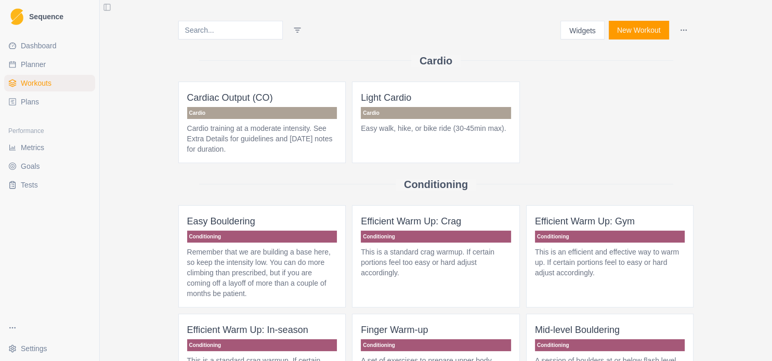
click at [55, 63] on link "Planner" at bounding box center [49, 64] width 91 height 17
select select "month"
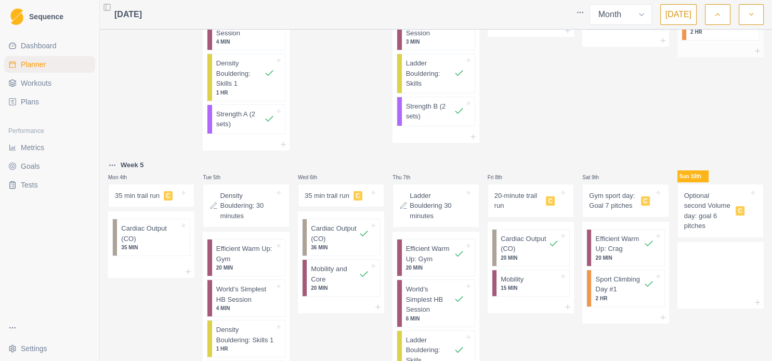
scroll to position [225, 0]
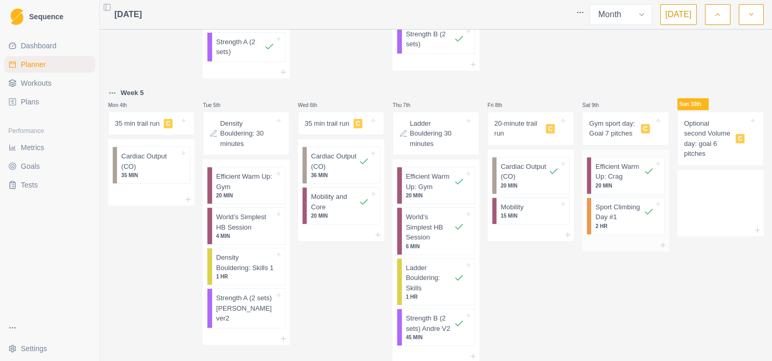
click at [612, 225] on p "2 HR" at bounding box center [624, 226] width 58 height 8
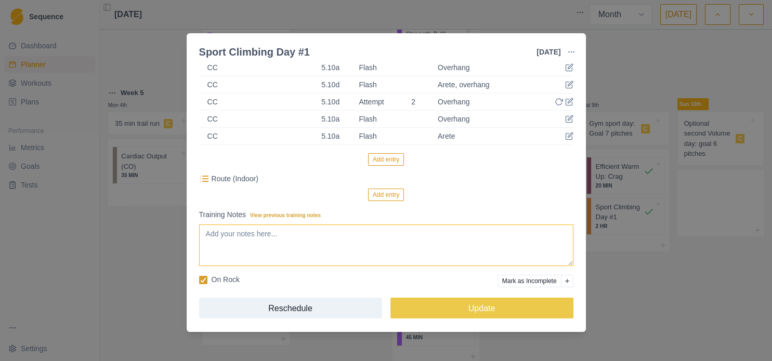
scroll to position [187, 0]
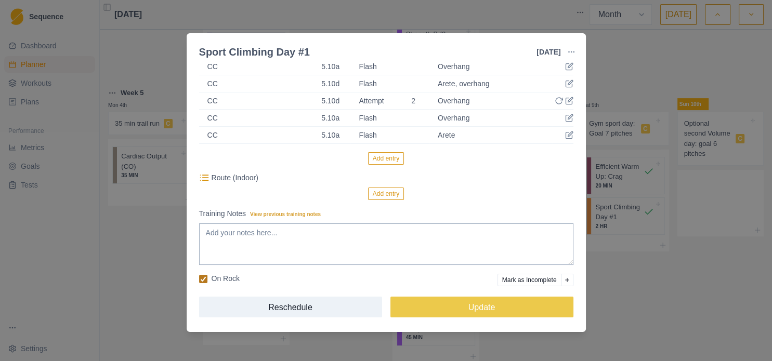
click at [203, 279] on polyline at bounding box center [203, 279] width 5 height 4
click at [199, 279] on input "On Rock" at bounding box center [199, 279] width 1 height 1
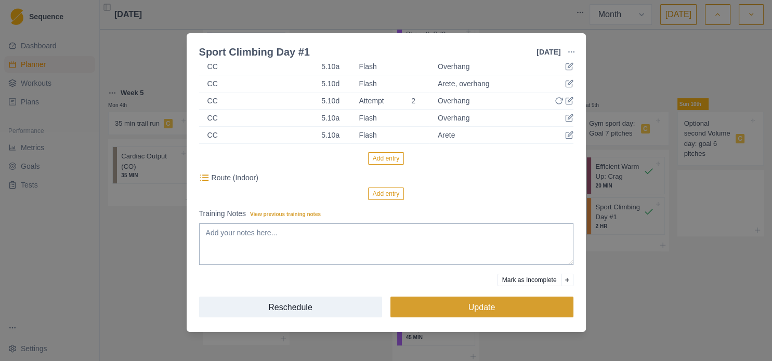
click at [449, 310] on button "Update" at bounding box center [481, 307] width 183 height 21
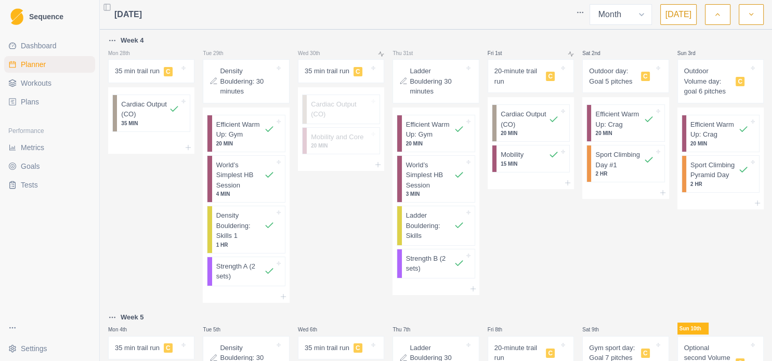
scroll to position [225, 0]
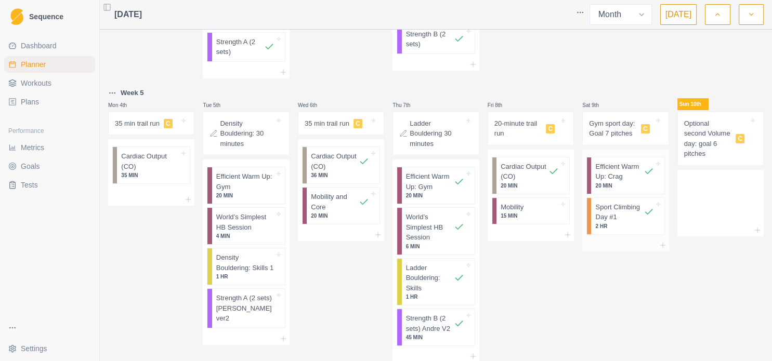
click at [626, 222] on p "2 HR" at bounding box center [624, 226] width 58 height 8
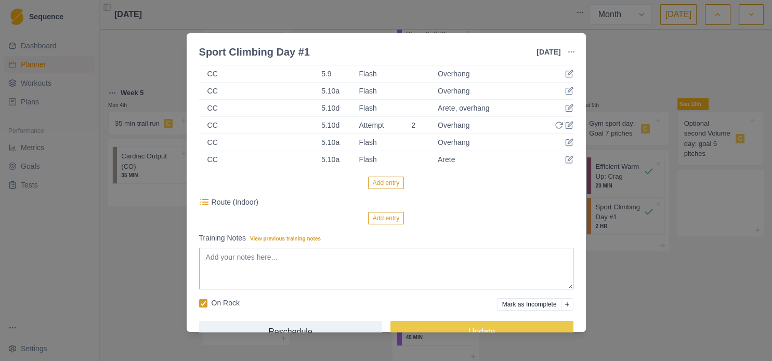
scroll to position [187, 0]
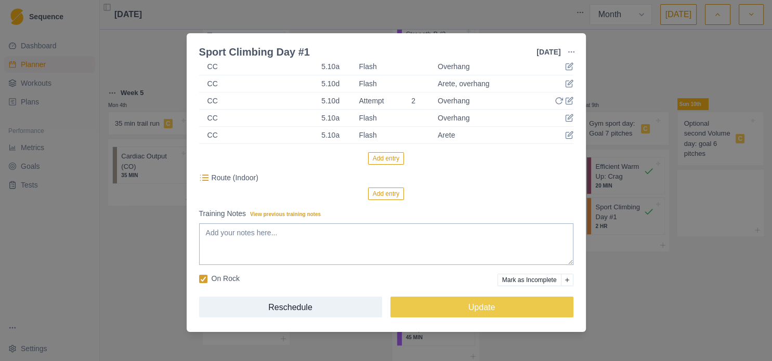
click at [382, 195] on button "Add entry" at bounding box center [386, 194] width 36 height 12
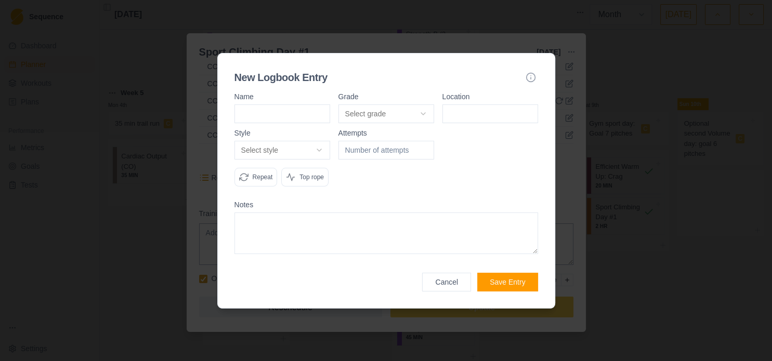
click at [453, 284] on button "Cancel" at bounding box center [446, 282] width 49 height 19
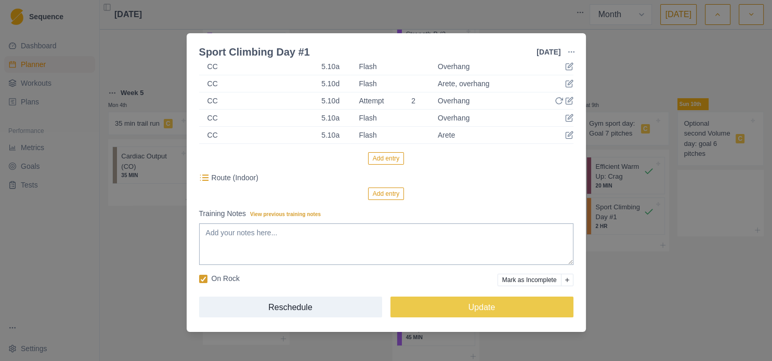
click at [396, 159] on button "Add entry" at bounding box center [386, 158] width 36 height 12
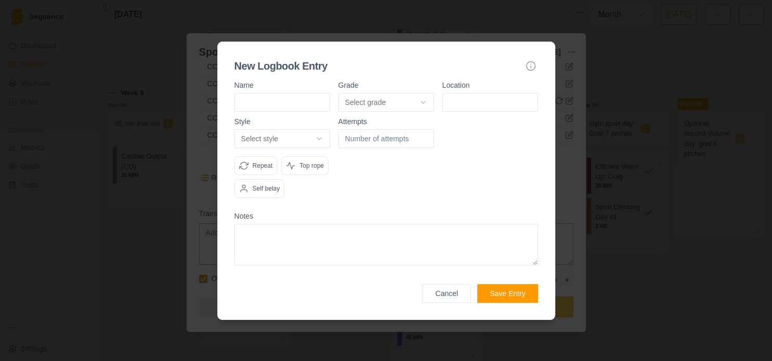
click at [465, 298] on button "Cancel" at bounding box center [446, 293] width 49 height 19
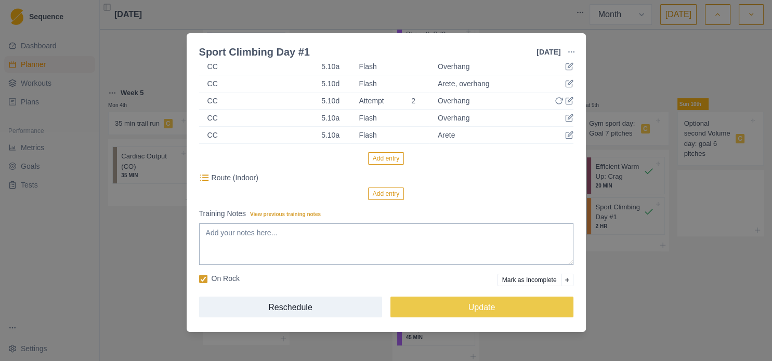
click at [646, 64] on div "Sport Climbing Day #1 9 Aug 2025 Link To Goal View Workout Metrics Edit Origina…" at bounding box center [386, 180] width 772 height 361
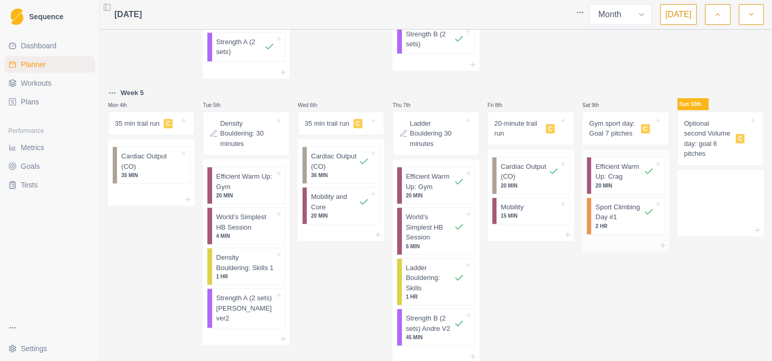
click at [616, 222] on p "2 HR" at bounding box center [624, 226] width 58 height 8
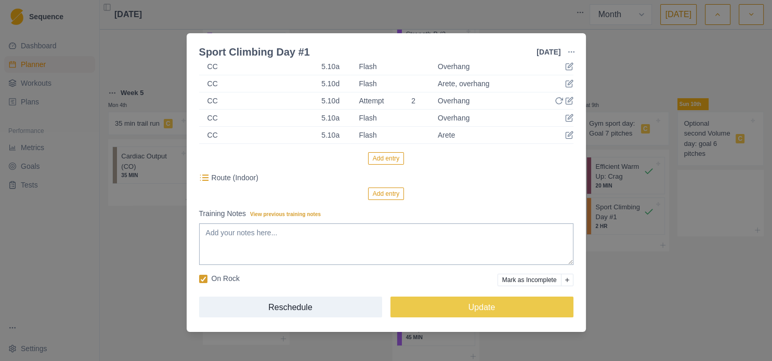
click at [234, 178] on p "Route (Indoor)" at bounding box center [235, 178] width 47 height 11
click at [204, 178] on line at bounding box center [205, 178] width 6 height 0
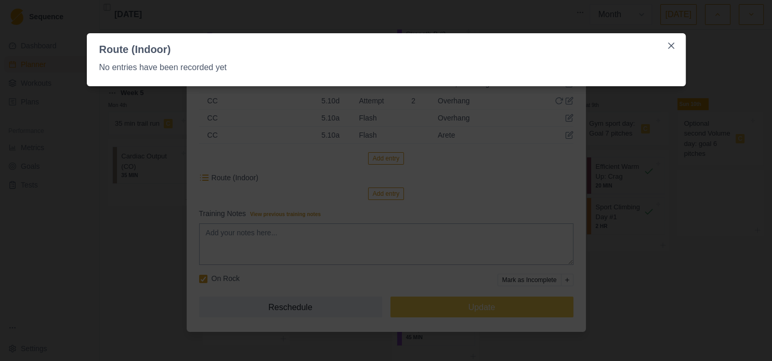
click at [642, 265] on div "Route (Indoor) No entries have been recorded yet" at bounding box center [386, 180] width 772 height 361
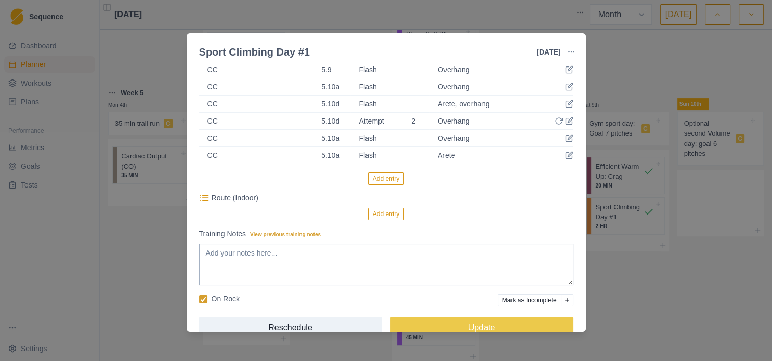
scroll to position [170, 0]
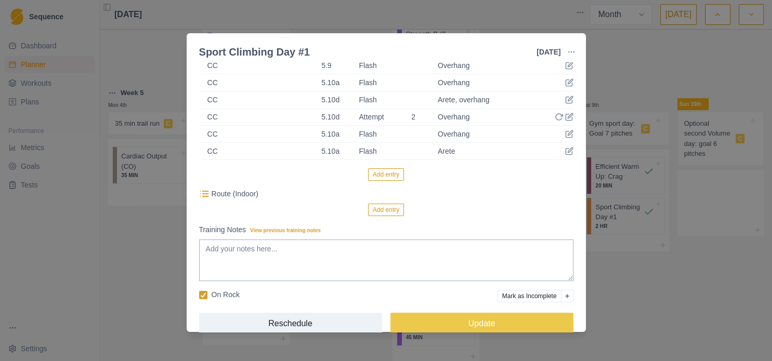
click at [382, 213] on button "Add entry" at bounding box center [386, 210] width 36 height 12
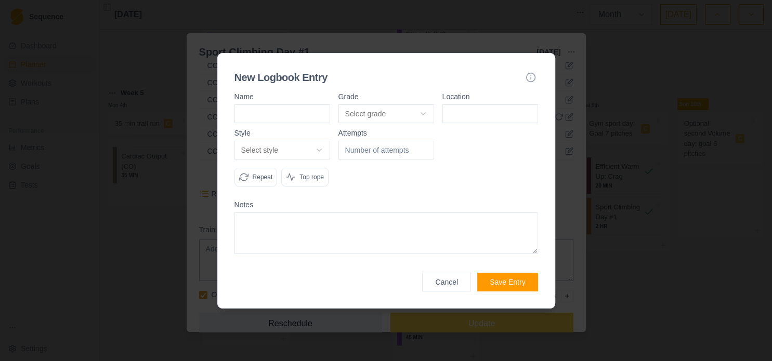
click at [447, 282] on button "Cancel" at bounding box center [446, 282] width 49 height 19
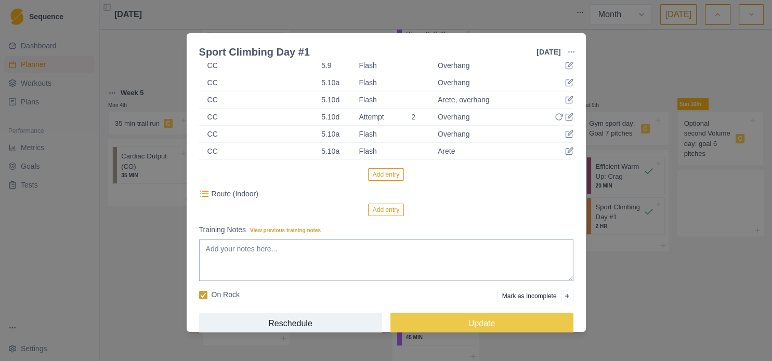
click at [681, 292] on div "Sport Climbing Day #1 9 Aug 2025 Link To Goal View Workout Metrics Edit Origina…" at bounding box center [386, 180] width 772 height 361
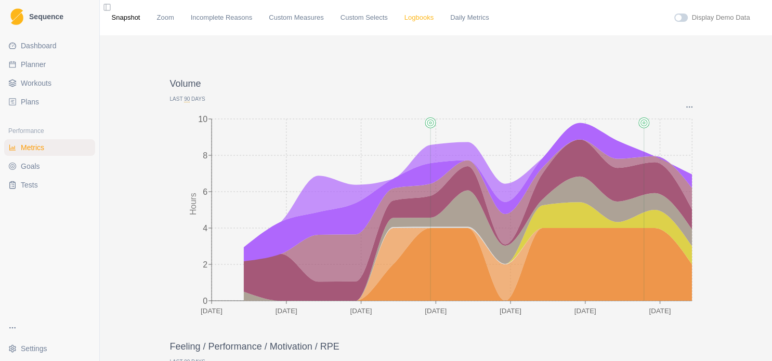
click at [406, 22] on link "Logbooks" at bounding box center [418, 17] width 29 height 10
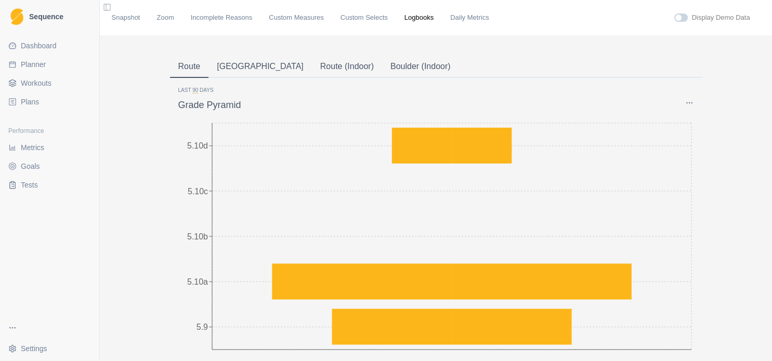
click at [312, 71] on button "Route (Indoor)" at bounding box center [347, 67] width 70 height 22
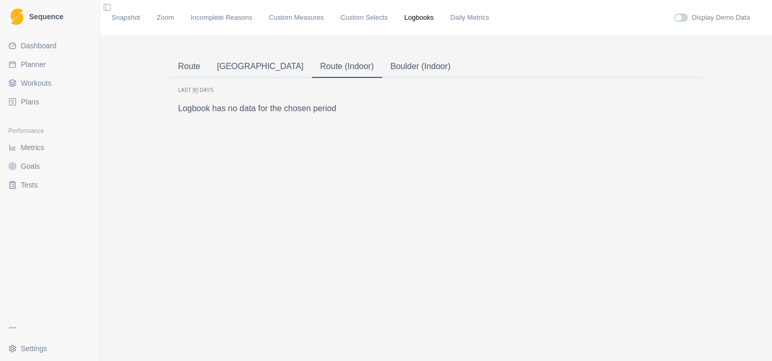
click at [185, 68] on button "Route" at bounding box center [189, 67] width 39 height 22
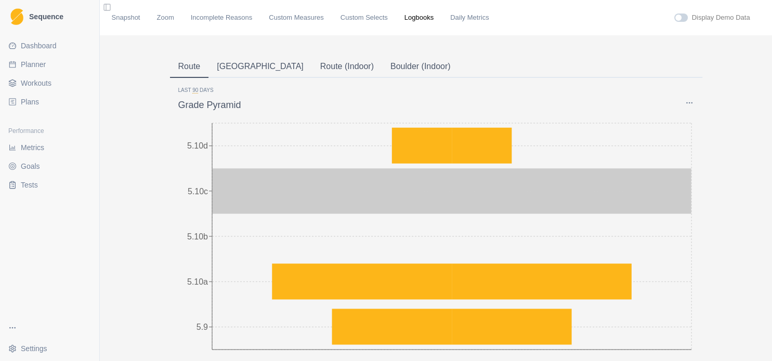
click at [469, 183] on icon "5.9 5.10a 5.10b 5.10c 5.10d" at bounding box center [436, 251] width 516 height 260
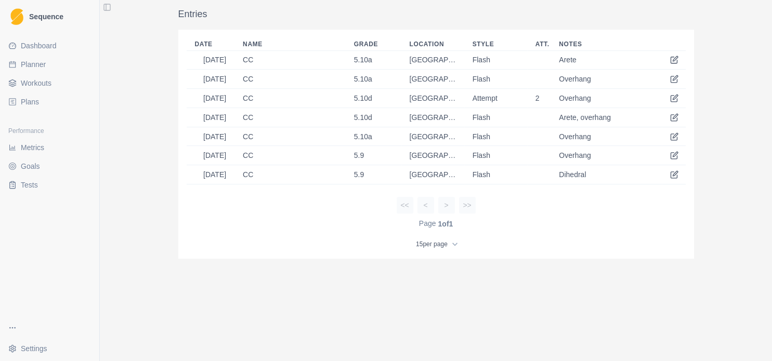
scroll to position [428, 0]
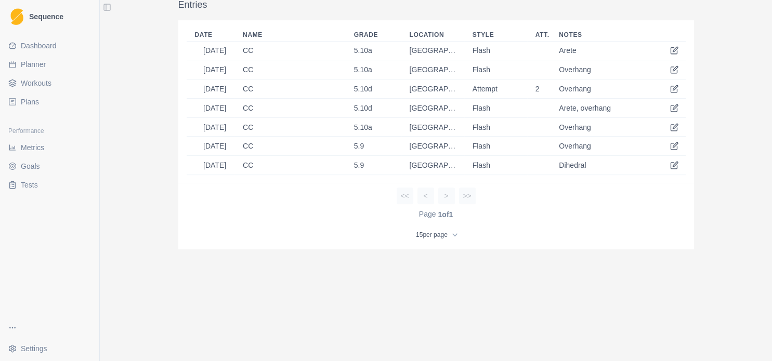
click at [246, 53] on div "CC" at bounding box center [290, 50] width 95 height 8
click at [671, 89] on icon at bounding box center [674, 89] width 8 height 8
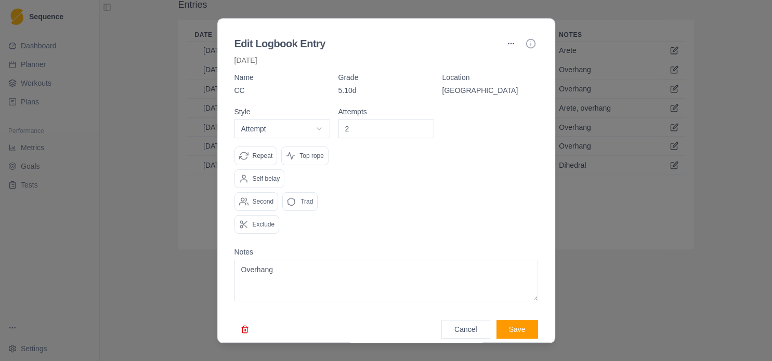
scroll to position [0, 0]
click at [503, 47] on button "button" at bounding box center [511, 43] width 17 height 17
click at [517, 133] on div at bounding box center [490, 175] width 96 height 134
click at [725, 209] on div at bounding box center [386, 180] width 772 height 361
click at [666, 158] on div at bounding box center [386, 180] width 772 height 361
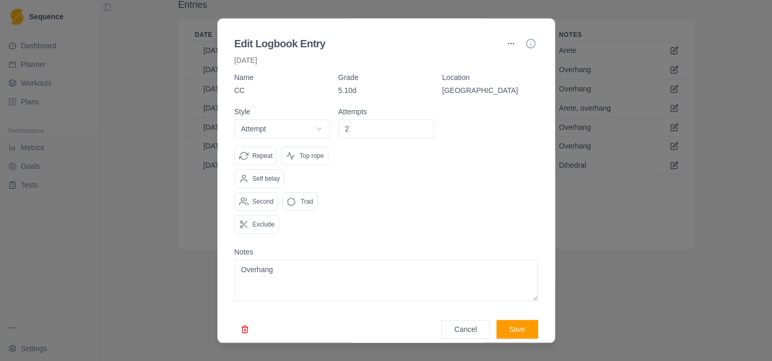
click at [525, 43] on icon "button" at bounding box center [530, 43] width 10 height 10
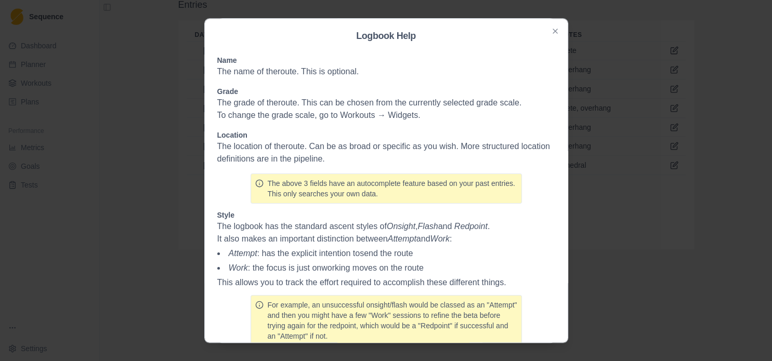
click at [551, 34] on icon "button" at bounding box center [555, 31] width 8 height 8
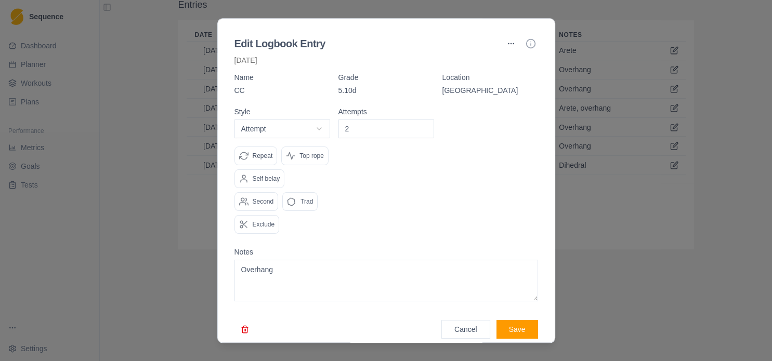
click at [653, 283] on div at bounding box center [386, 180] width 772 height 361
click at [689, 286] on div at bounding box center [386, 180] width 772 height 361
click at [612, 312] on div at bounding box center [386, 180] width 772 height 361
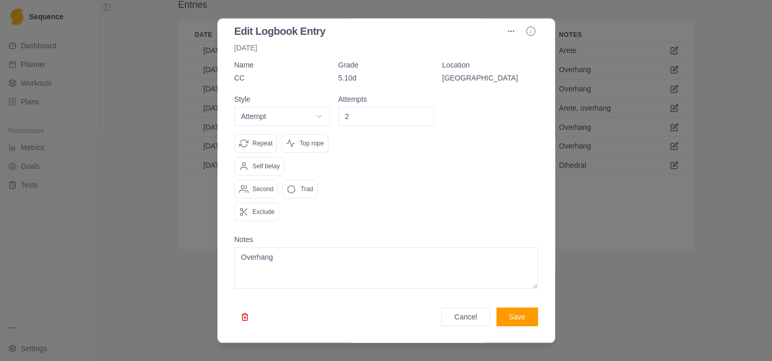
scroll to position [34, 0]
click at [458, 321] on button "Cancel" at bounding box center [465, 317] width 49 height 19
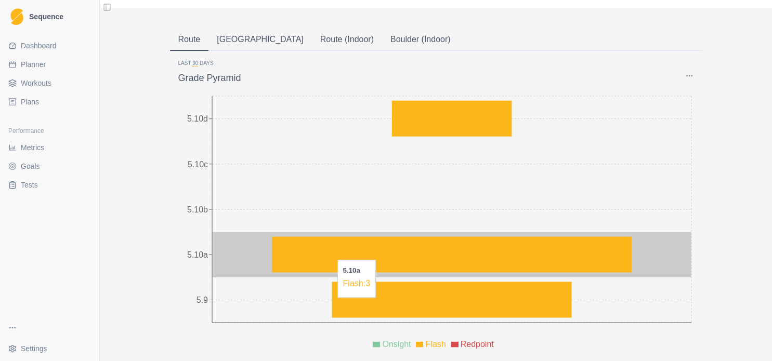
scroll to position [0, 0]
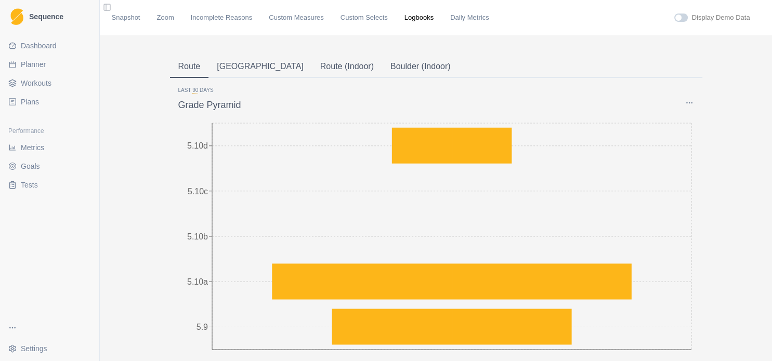
click at [230, 71] on button "Boulder" at bounding box center [259, 67] width 103 height 22
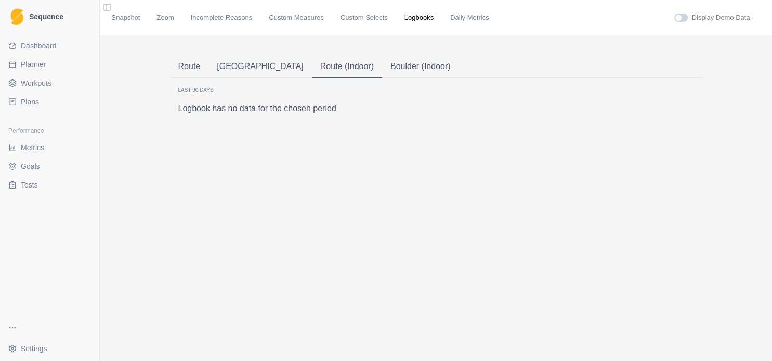
click at [312, 70] on button "Route (Indoor)" at bounding box center [347, 67] width 70 height 22
click at [382, 70] on button "Boulder (Indoor)" at bounding box center [420, 67] width 77 height 22
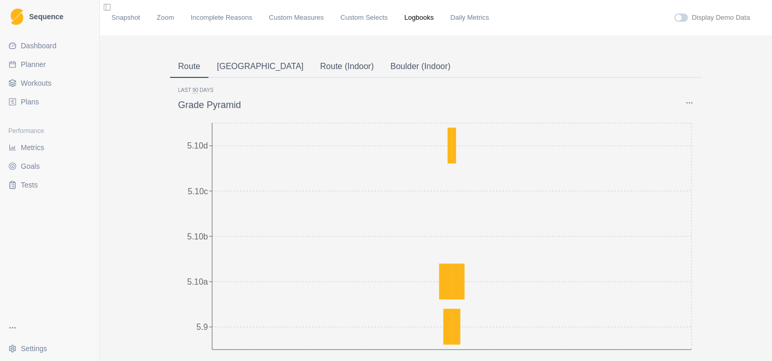
click at [173, 70] on button "Route" at bounding box center [189, 67] width 39 height 22
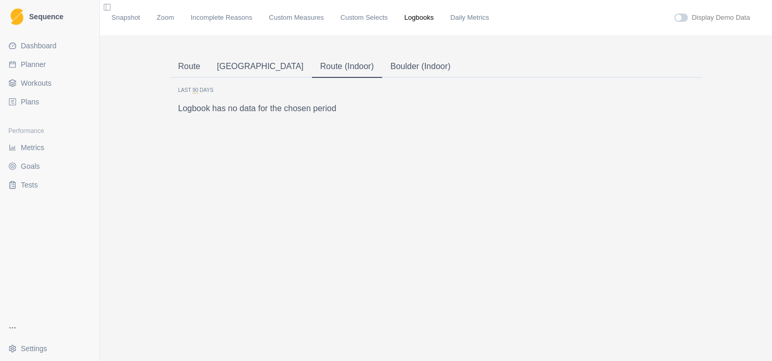
click at [312, 70] on button "Route (Indoor)" at bounding box center [347, 67] width 70 height 22
click at [185, 67] on button "Route" at bounding box center [189, 67] width 39 height 22
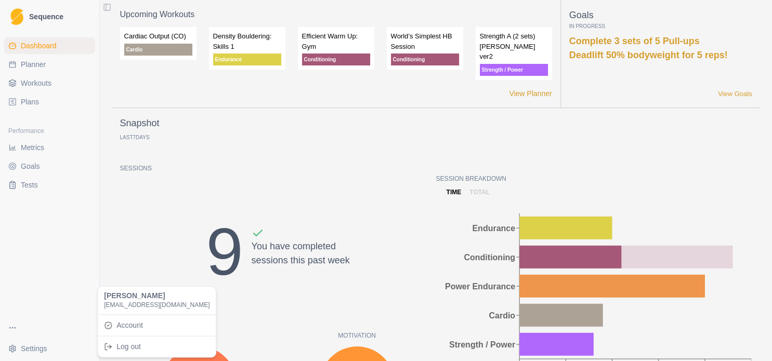
click at [30, 347] on html "Sequence Dashboard Planner Workouts Plans Performance Metrics Goals Tests Setti…" at bounding box center [386, 180] width 772 height 361
click at [16, 329] on html "Sequence Dashboard Planner Workouts Plans Performance Metrics Goals Tests Setti…" at bounding box center [386, 180] width 772 height 361
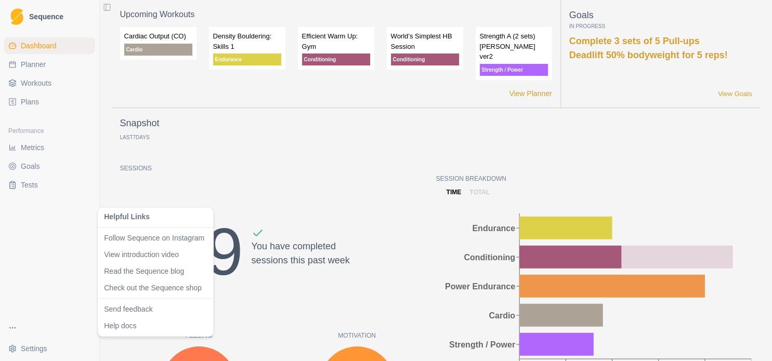
click at [15, 329] on html "Sequence Dashboard Planner Workouts Plans Performance Metrics Goals Tests Setti…" at bounding box center [386, 180] width 772 height 361
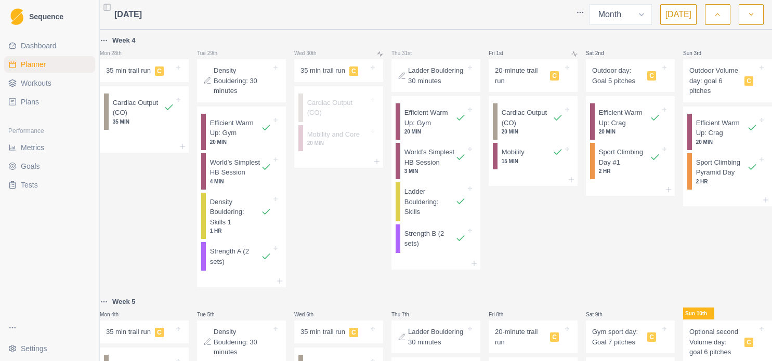
select select "month"
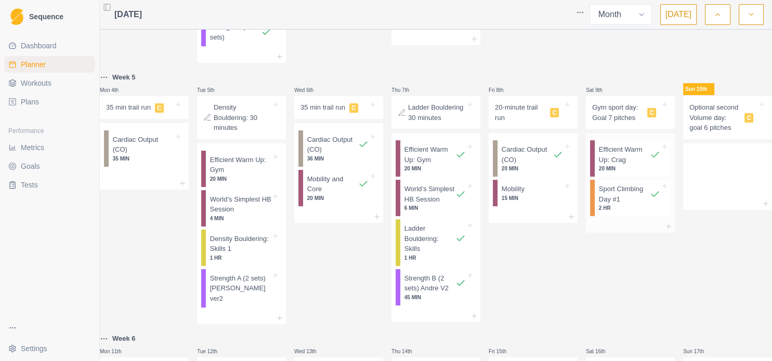
click at [616, 204] on p "Sport Climbing Day #1" at bounding box center [624, 194] width 51 height 20
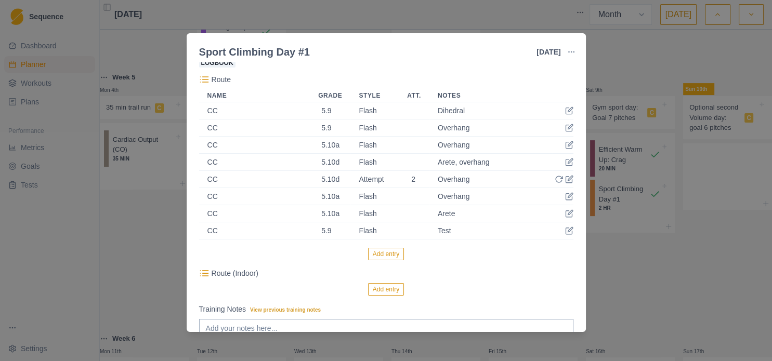
scroll to position [112, 0]
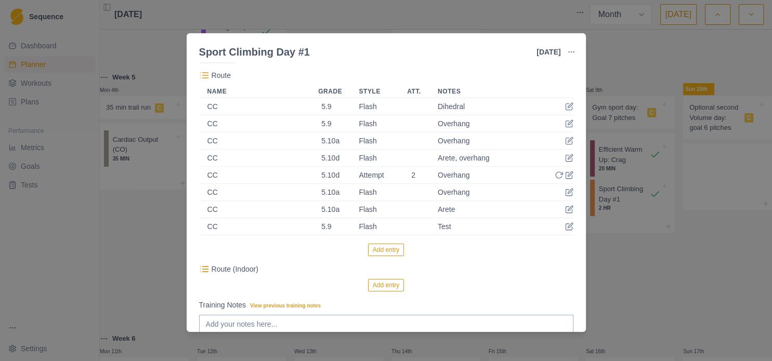
click at [387, 291] on button "Add entry" at bounding box center [386, 285] width 36 height 12
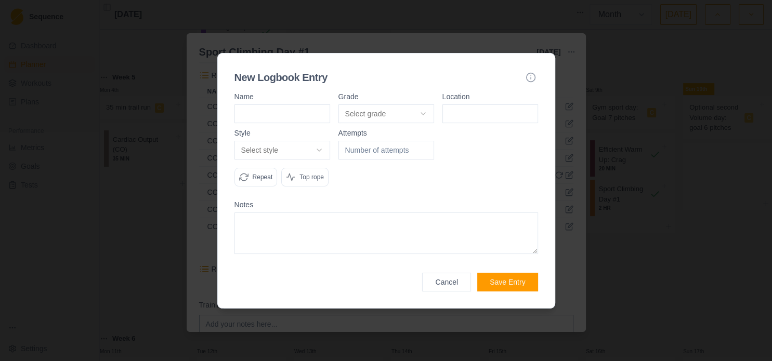
click at [316, 119] on input at bounding box center [282, 113] width 96 height 19
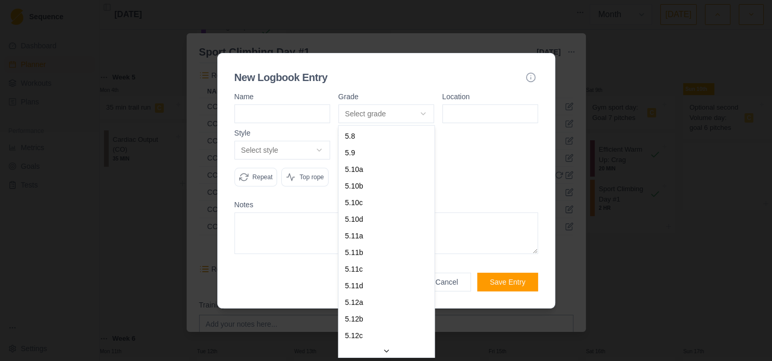
click at [404, 119] on body "Sequence Dashboard Planner Workouts Plans Performance Metrics Goals Tests Setti…" at bounding box center [386, 180] width 772 height 361
select select "a6710177-d529-4de8-9daa-fd2de67eba40"
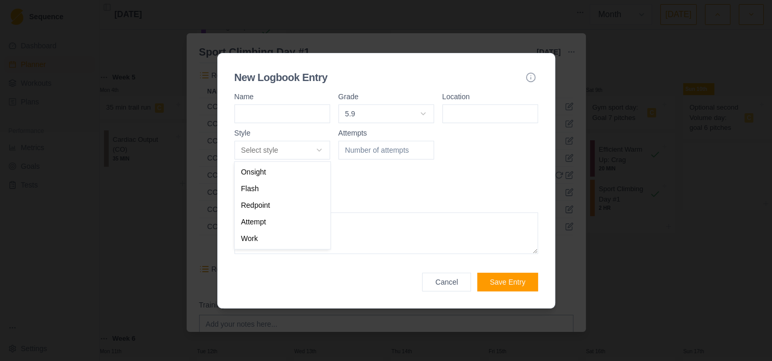
click at [326, 150] on body "Sequence Dashboard Planner Workouts Plans Performance Metrics Goals Tests Setti…" at bounding box center [386, 180] width 772 height 361
select select "flash"
click at [306, 239] on textarea at bounding box center [386, 234] width 304 height 42
type textarea "Test2"
click at [497, 289] on button "Save Entry" at bounding box center [507, 282] width 60 height 19
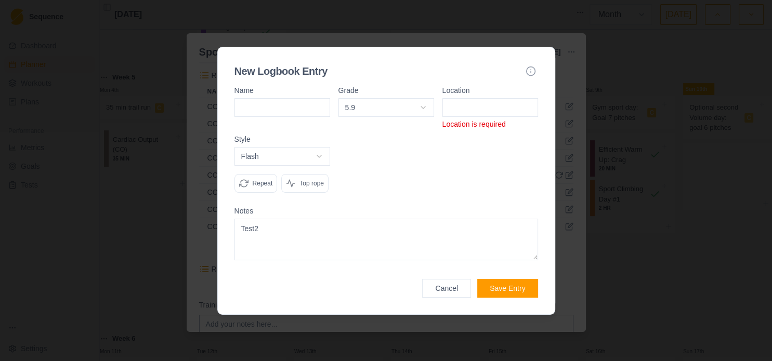
click at [497, 113] on input at bounding box center [490, 107] width 96 height 19
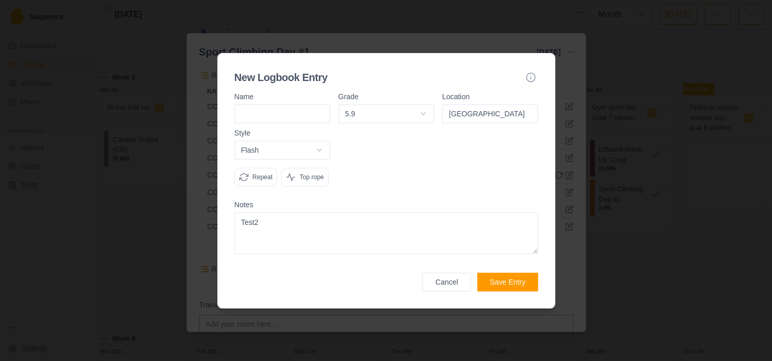
type input "[GEOGRAPHIC_DATA]"
click at [525, 286] on button "Save Entry" at bounding box center [507, 282] width 60 height 19
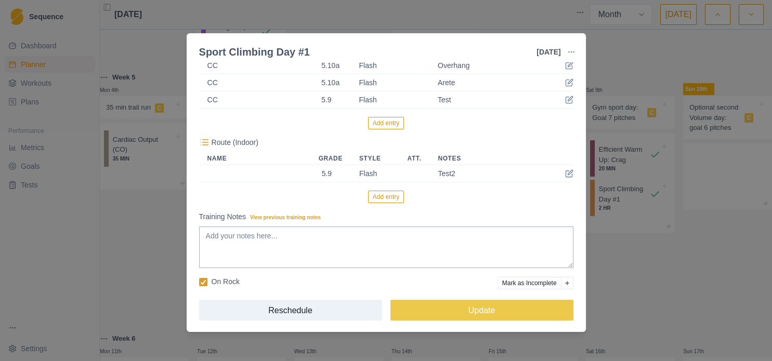
scroll to position [242, 0]
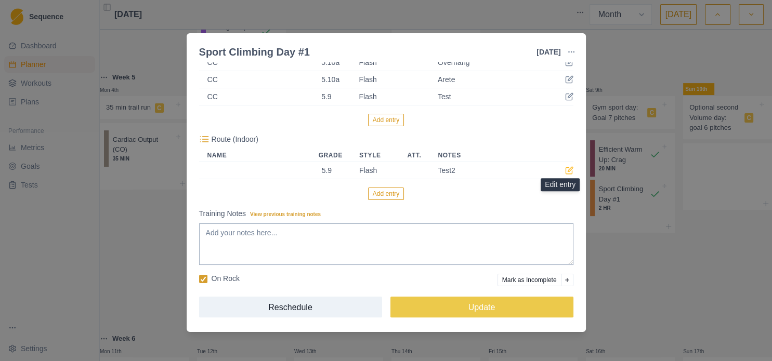
click at [565, 171] on icon at bounding box center [569, 170] width 8 height 8
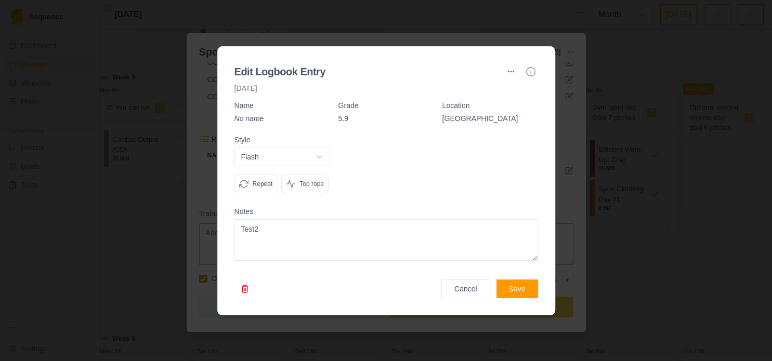
click at [515, 293] on button "Save" at bounding box center [517, 289] width 42 height 19
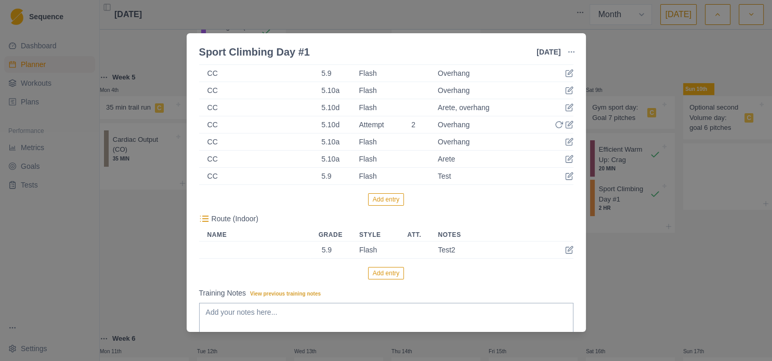
scroll to position [112, 0]
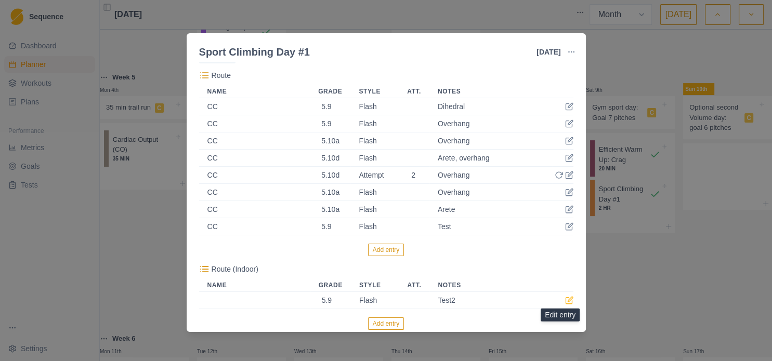
click at [565, 298] on icon at bounding box center [569, 300] width 8 height 8
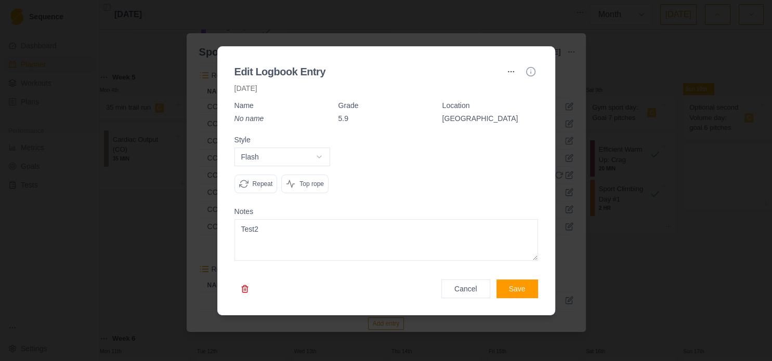
drag, startPoint x: 254, startPoint y: 231, endPoint x: 215, endPoint y: 231, distance: 39.0
click at [234, 231] on textarea "Test2" at bounding box center [386, 240] width 304 height 42
type textarea "Dihedral2"
click at [523, 293] on button "Save" at bounding box center [517, 289] width 42 height 19
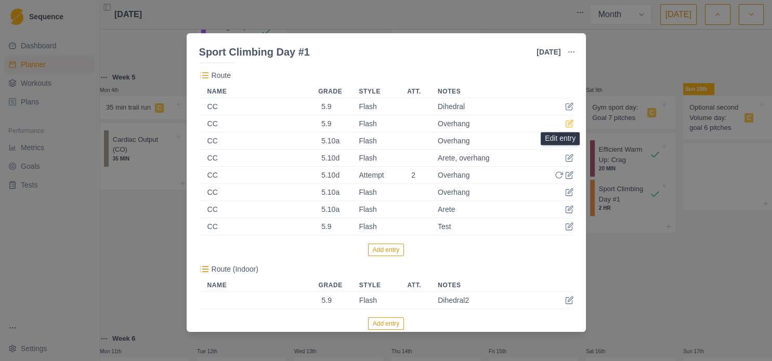
click at [568, 124] on icon at bounding box center [570, 122] width 5 height 5
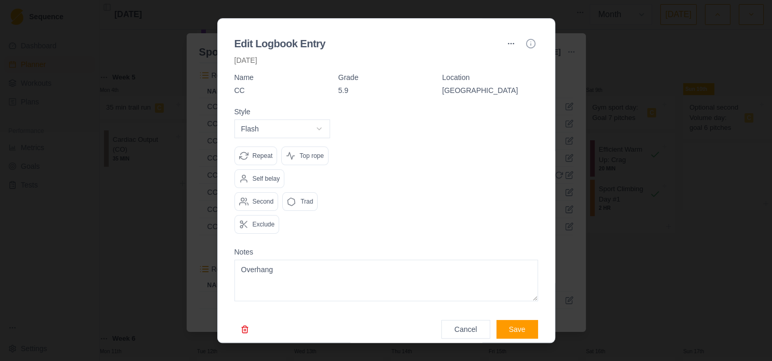
click at [243, 87] on p "CC" at bounding box center [282, 90] width 96 height 10
click at [503, 40] on button "button" at bounding box center [511, 43] width 17 height 17
click at [497, 63] on div "Edit" at bounding box center [501, 64] width 61 height 17
click at [503, 44] on button "button" at bounding box center [511, 43] width 17 height 17
click at [498, 62] on div "Edit" at bounding box center [501, 64] width 61 height 17
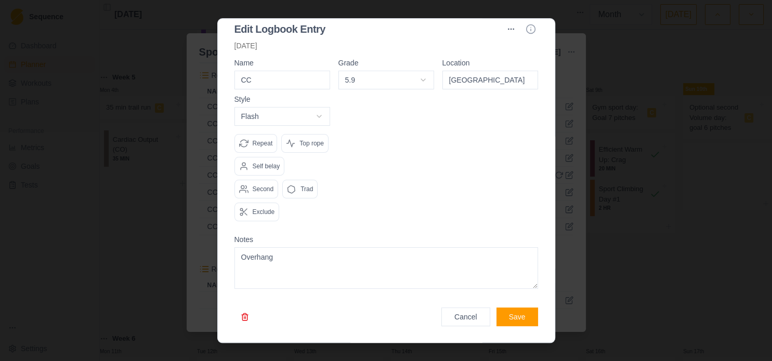
scroll to position [36, 0]
click at [466, 316] on button "Cancel" at bounding box center [465, 317] width 49 height 19
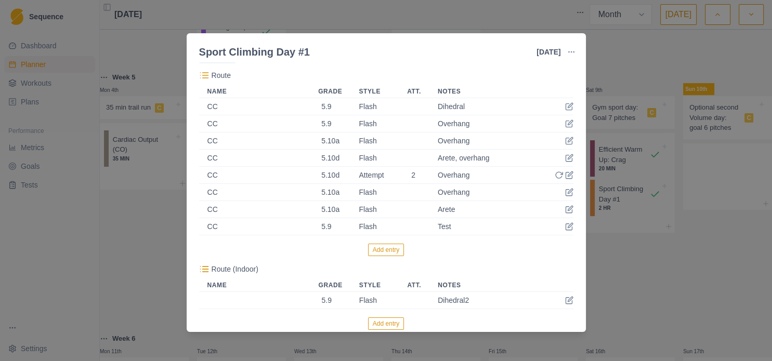
scroll to position [112, 0]
click at [388, 325] on button "Add entry" at bounding box center [386, 324] width 36 height 12
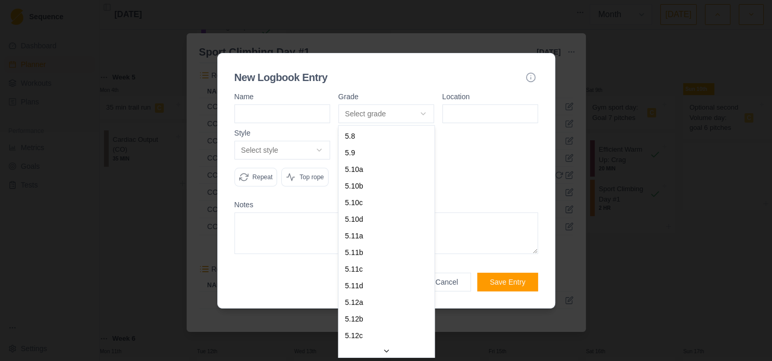
click at [370, 116] on body "Sequence Dashboard Planner Workouts Plans Performance Metrics Goals Tests Setti…" at bounding box center [386, 180] width 772 height 361
select select "a6710177-d529-4de8-9daa-fd2de67eba40"
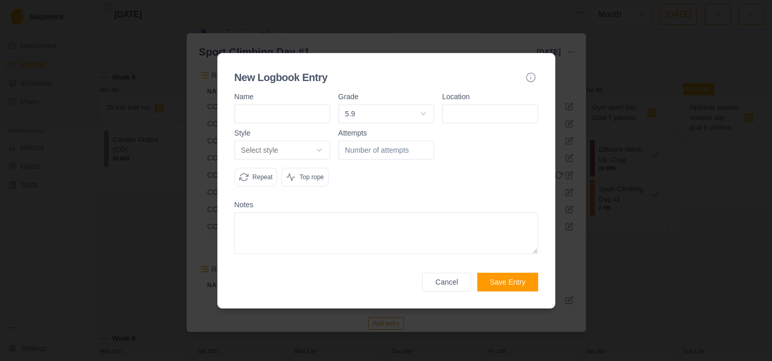
click at [483, 114] on input at bounding box center [490, 113] width 96 height 19
type input "[GEOGRAPHIC_DATA]"
click at [282, 152] on body "Sequence Dashboard Planner Workouts Plans Performance Metrics Goals Tests Setti…" at bounding box center [386, 180] width 772 height 361
select select "flash"
drag, startPoint x: 488, startPoint y: 64, endPoint x: 527, endPoint y: 147, distance: 91.4
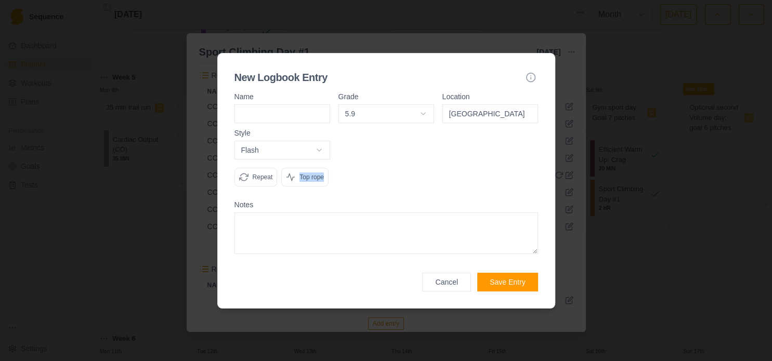
click at [527, 147] on div "New Logbook Entry Name Grade 5.9 5.8 5.9 5.10a 5.10b 5.10c 5.10d 5.11a 5.11b 5.…" at bounding box center [386, 181] width 338 height 256
click at [516, 184] on div at bounding box center [490, 161] width 96 height 65
click at [436, 236] on textarea at bounding box center [386, 234] width 304 height 42
type textarea "V"
type textarea "Overhang21"
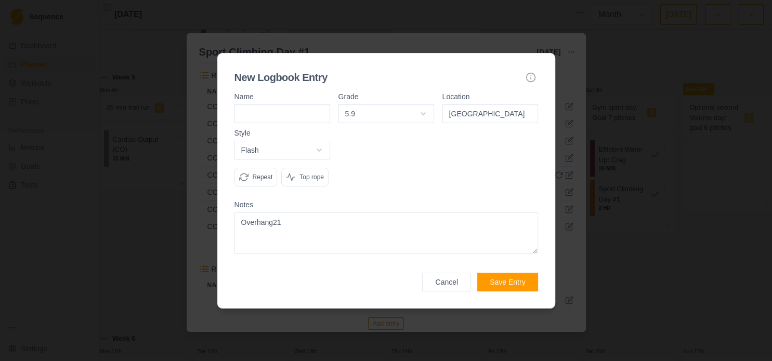
click at [498, 285] on button "Save Entry" at bounding box center [507, 282] width 60 height 19
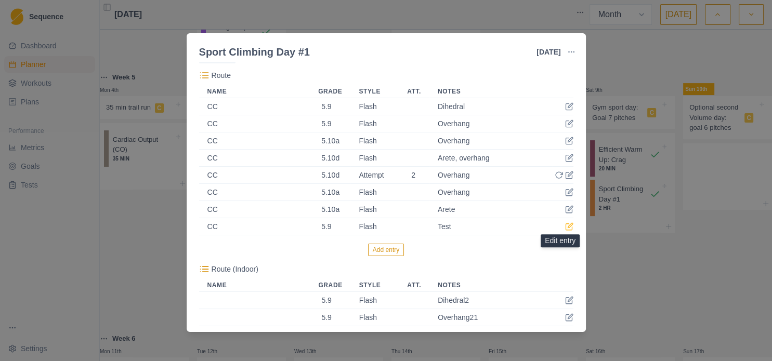
click at [565, 229] on icon at bounding box center [569, 226] width 8 height 8
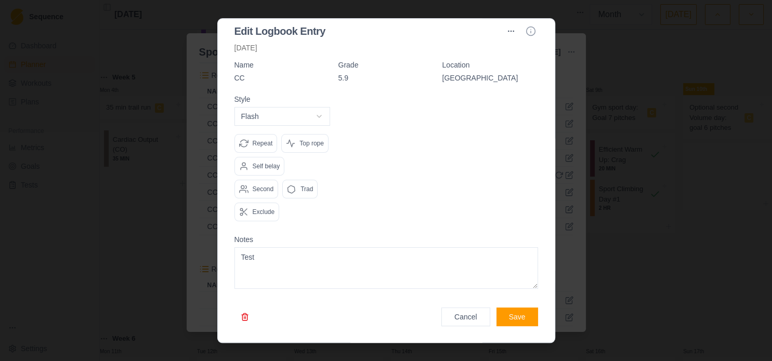
scroll to position [34, 0]
click at [241, 318] on button "button" at bounding box center [244, 317] width 21 height 19
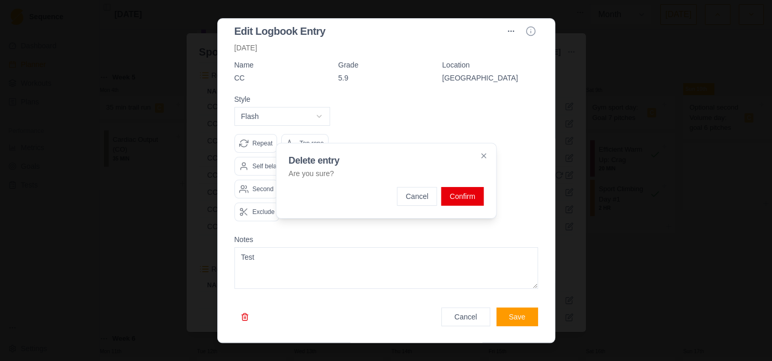
click at [461, 202] on button "Confirm" at bounding box center [462, 196] width 42 height 19
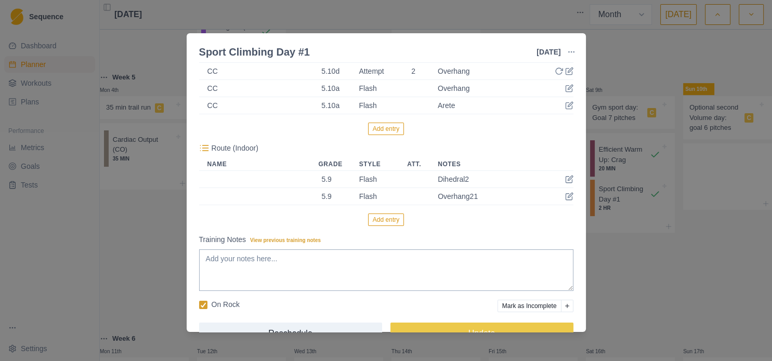
scroll to position [225, 0]
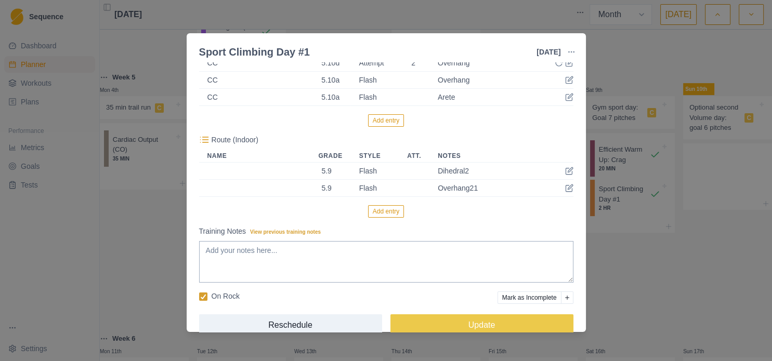
click at [388, 213] on button "Add entry" at bounding box center [386, 211] width 36 height 12
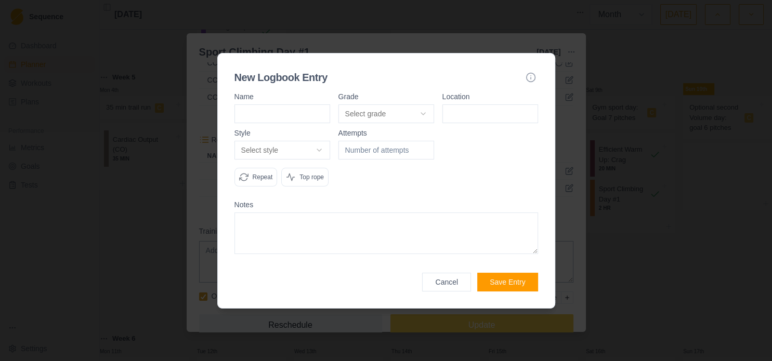
click at [398, 115] on body "Sequence Dashboard Planner Workouts Plans Performance Metrics Goals Tests Setti…" at bounding box center [386, 180] width 772 height 361
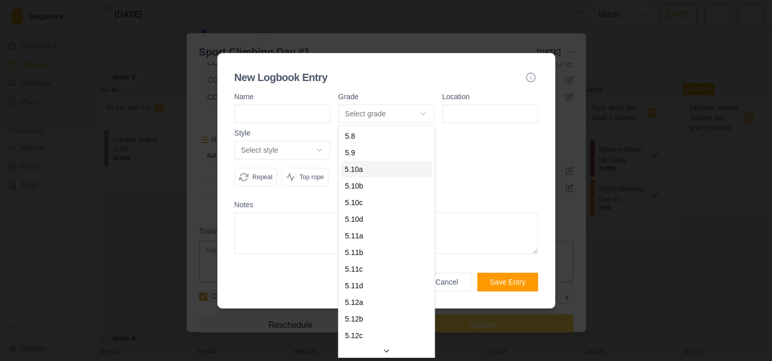
select select "841e9395-8ba2-4200-9142-a48731e75a15"
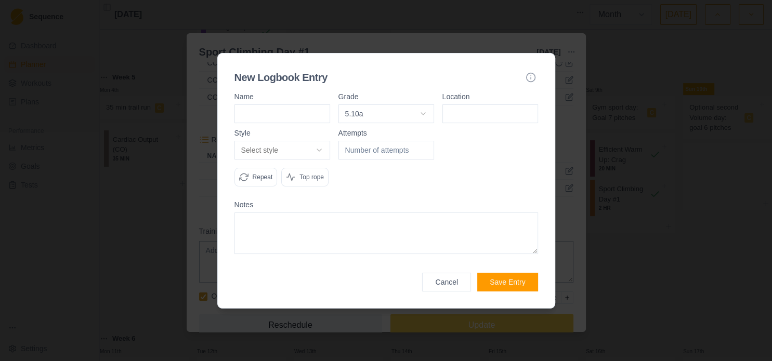
click at [472, 117] on input at bounding box center [490, 113] width 96 height 19
type input "[GEOGRAPHIC_DATA]"
click at [294, 152] on body "Sequence Dashboard Planner Workouts Plans Performance Metrics Goals Tests Setti…" at bounding box center [386, 180] width 772 height 361
select select "flash"
click at [345, 232] on textarea at bounding box center [386, 234] width 304 height 42
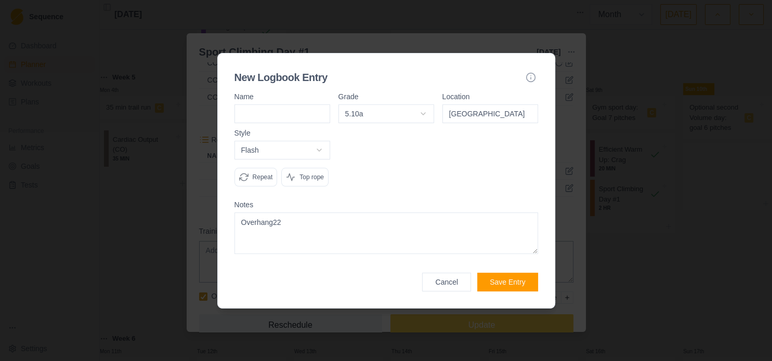
type textarea "Overhang22"
click at [520, 288] on button "Save Entry" at bounding box center [507, 282] width 60 height 19
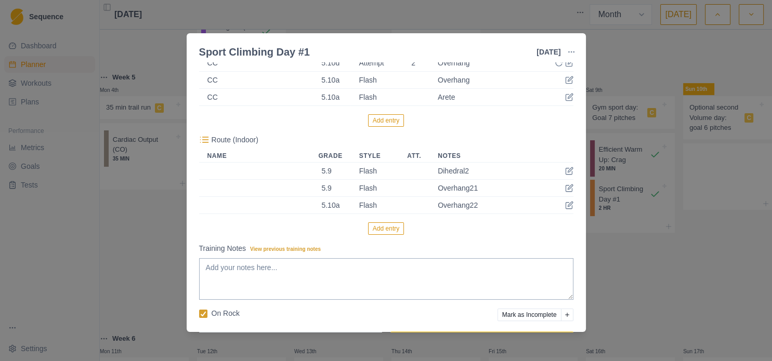
click at [392, 231] on button "Add entry" at bounding box center [386, 228] width 36 height 12
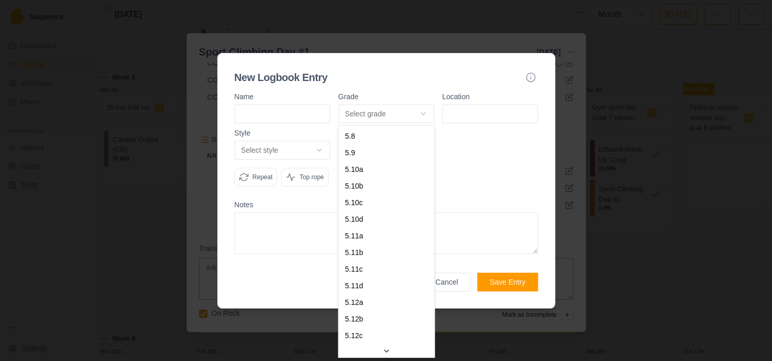
click at [376, 113] on body "Sequence Dashboard Planner Workouts Plans Performance Metrics Goals Tests Setti…" at bounding box center [386, 180] width 772 height 361
select select "cbb6f3ff-f3d1-4a37-929f-2aa7e587513a"
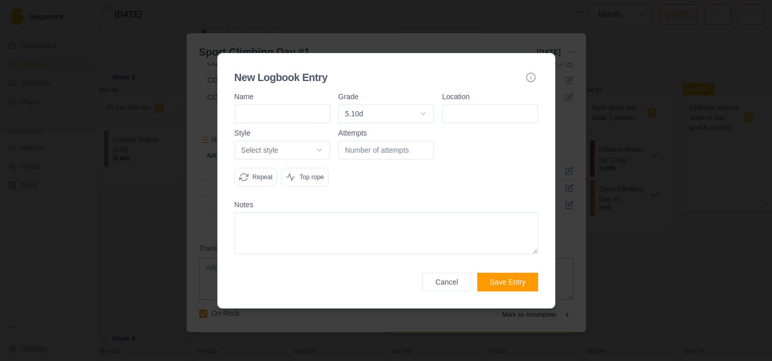
click at [479, 108] on input at bounding box center [490, 113] width 96 height 19
type input "[GEOGRAPHIC_DATA]"
click at [314, 150] on body "Sequence Dashboard Planner Workouts Plans Performance Metrics Goals Tests Setti…" at bounding box center [386, 180] width 772 height 361
select select "flash"
click at [310, 232] on textarea at bounding box center [386, 234] width 304 height 42
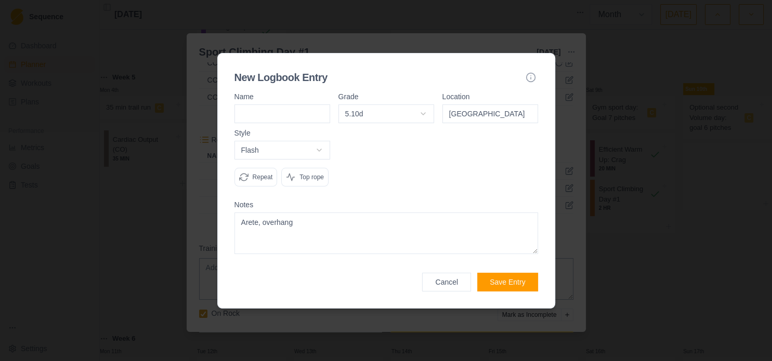
type textarea "Arete, overhang"
click at [500, 285] on button "Save Entry" at bounding box center [507, 282] width 60 height 19
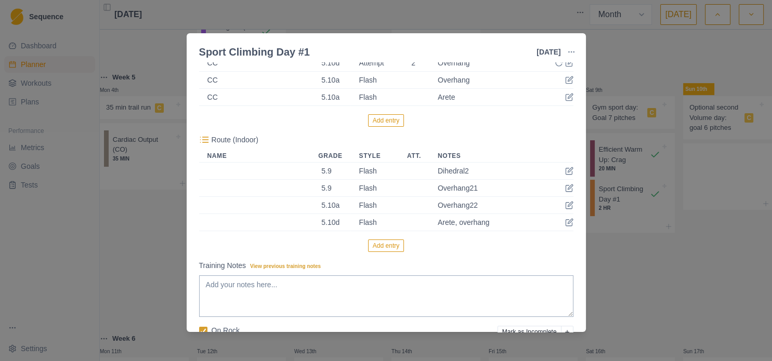
click at [377, 248] on button "Add entry" at bounding box center [386, 246] width 36 height 12
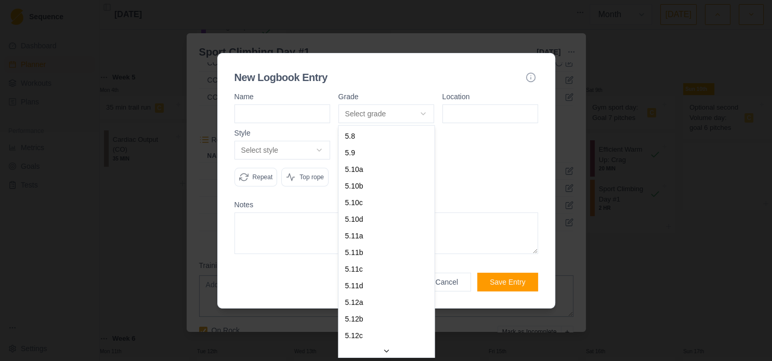
click at [366, 114] on body "Sequence Dashboard Planner Workouts Plans Performance Metrics Goals Tests Setti…" at bounding box center [386, 180] width 772 height 361
select select "cbb6f3ff-f3d1-4a37-929f-2aa7e587513a"
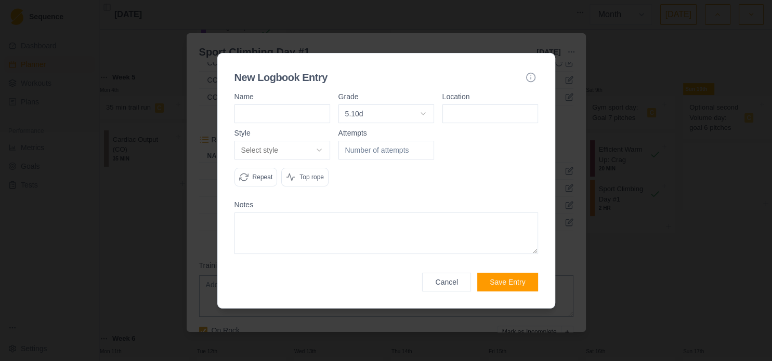
click at [490, 117] on input at bounding box center [490, 113] width 96 height 19
type input "[GEOGRAPHIC_DATA]"
click at [317, 148] on body "Sequence Dashboard Planner Workouts Plans Performance Metrics Goals Tests Setti…" at bounding box center [386, 180] width 772 height 361
select select "attempt"
click at [371, 148] on input "number" at bounding box center [386, 150] width 96 height 19
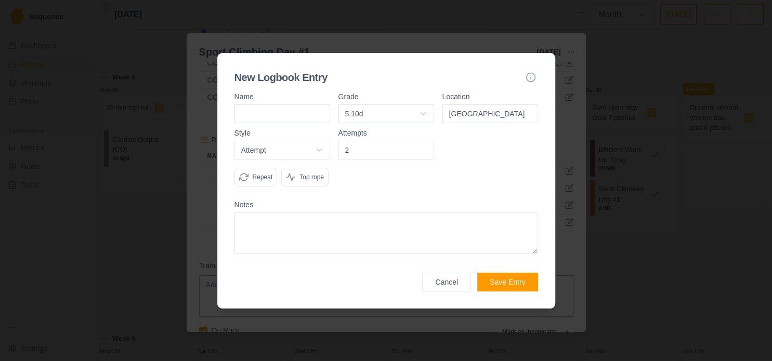
type input "2"
click at [383, 226] on textarea at bounding box center [386, 234] width 304 height 42
click at [511, 282] on button "Save Entry" at bounding box center [507, 282] width 60 height 19
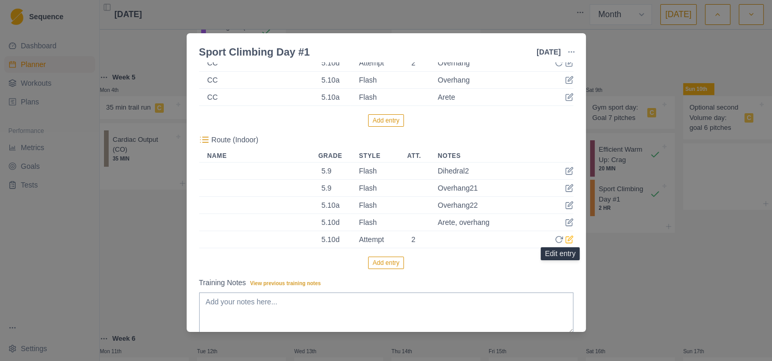
click at [566, 242] on icon at bounding box center [569, 240] width 6 height 6
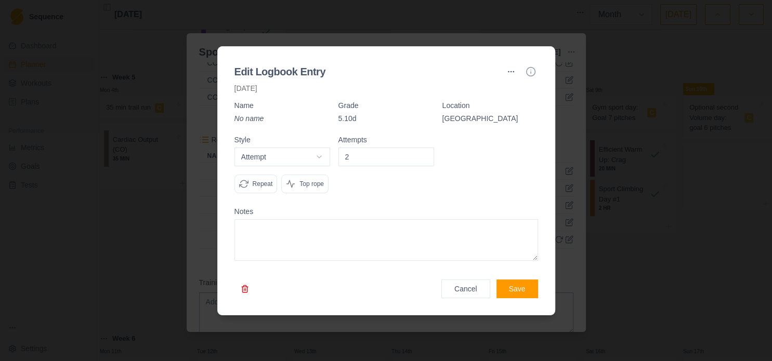
click at [366, 234] on textarea at bounding box center [386, 240] width 304 height 42
type textarea "Overhang"
click at [519, 294] on button "Save" at bounding box center [517, 289] width 42 height 19
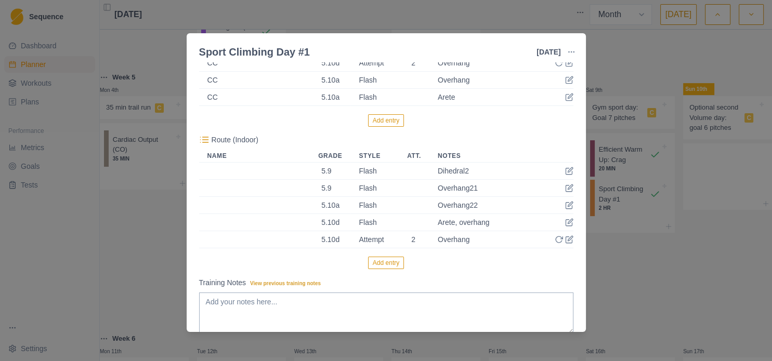
click at [382, 265] on button "Add entry" at bounding box center [386, 263] width 36 height 12
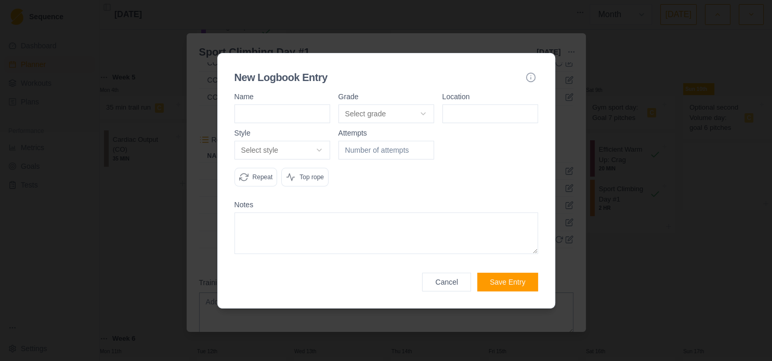
click at [467, 285] on button "Cancel" at bounding box center [446, 282] width 49 height 19
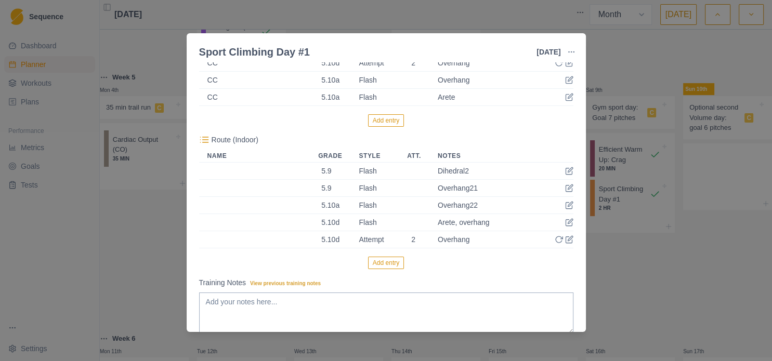
click at [393, 265] on button "Add entry" at bounding box center [386, 263] width 36 height 12
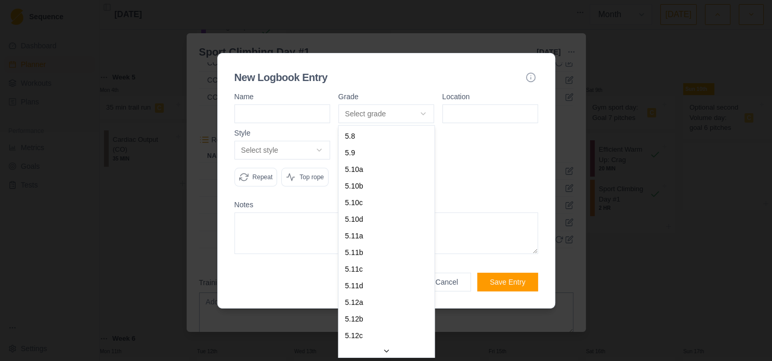
click at [372, 116] on body "Sequence Dashboard Planner Workouts Plans Performance Metrics Goals Tests Setti…" at bounding box center [386, 180] width 772 height 361
select select "841e9395-8ba2-4200-9142-a48731e75a15"
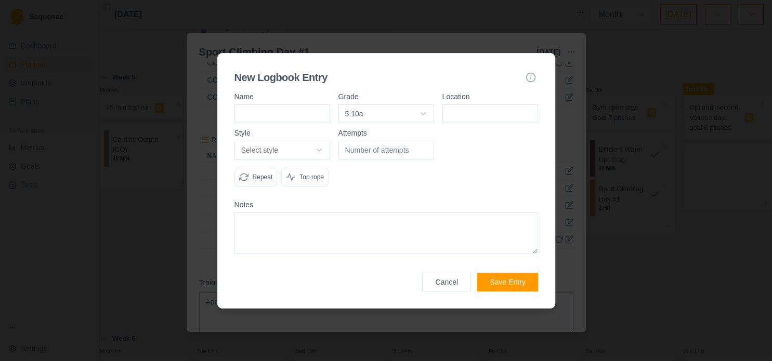
click at [492, 119] on input at bounding box center [490, 113] width 96 height 19
type input "[GEOGRAPHIC_DATA]"
click at [295, 148] on body "Sequence Dashboard Planner Workouts Plans Performance Metrics Goals Tests Setti…" at bounding box center [386, 180] width 772 height 361
select select "flash"
click at [300, 226] on textarea at bounding box center [386, 234] width 304 height 42
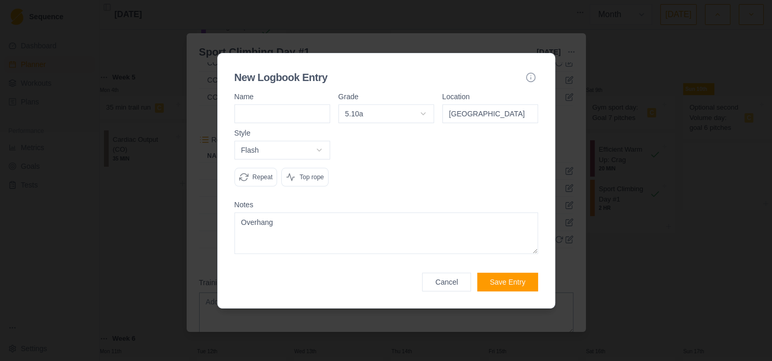
type textarea "Overhang"
click at [517, 284] on button "Save Entry" at bounding box center [507, 282] width 60 height 19
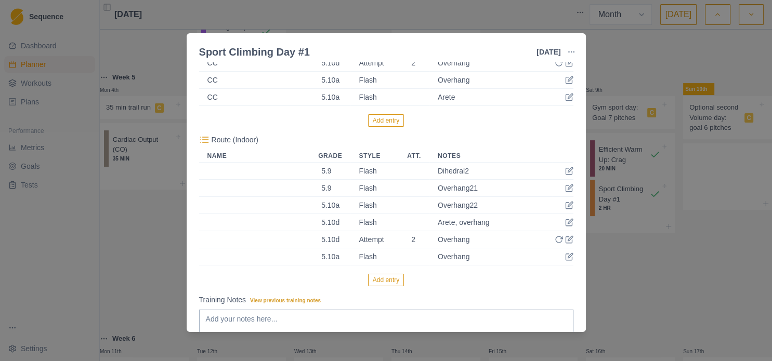
click at [380, 283] on button "Add entry" at bounding box center [386, 280] width 36 height 12
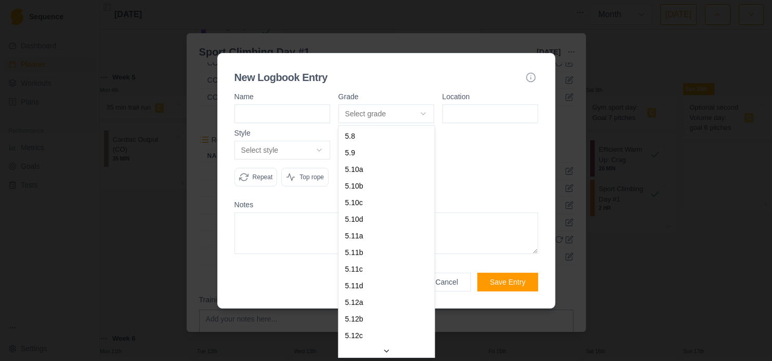
click at [375, 110] on body "Sequence Dashboard Planner Workouts Plans Performance Metrics Goals Tests Setti…" at bounding box center [386, 180] width 772 height 361
select select "841e9395-8ba2-4200-9142-a48731e75a15"
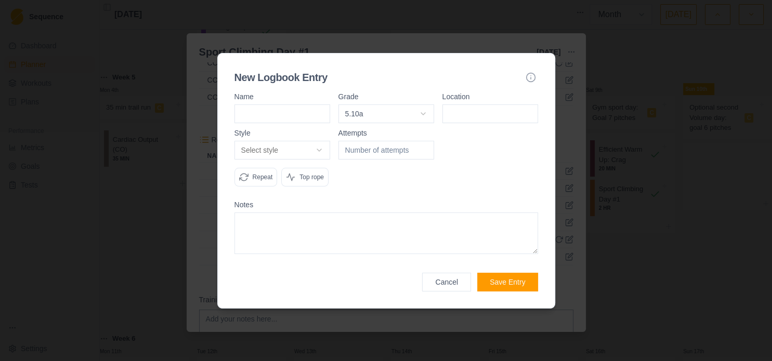
click at [490, 118] on input at bounding box center [490, 113] width 96 height 19
type input "[GEOGRAPHIC_DATA]"
click at [310, 151] on body "Sequence Dashboard Planner Workouts Plans Performance Metrics Goals Tests Setti…" at bounding box center [386, 180] width 772 height 361
select select "flash"
click at [308, 242] on textarea at bounding box center [386, 234] width 304 height 42
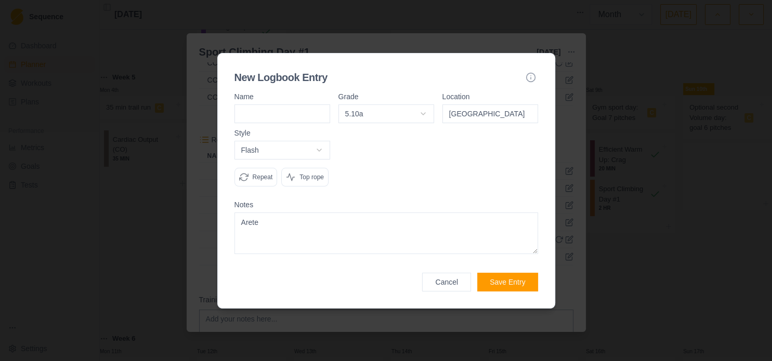
type textarea "Arete"
click at [521, 286] on button "Save Entry" at bounding box center [507, 282] width 60 height 19
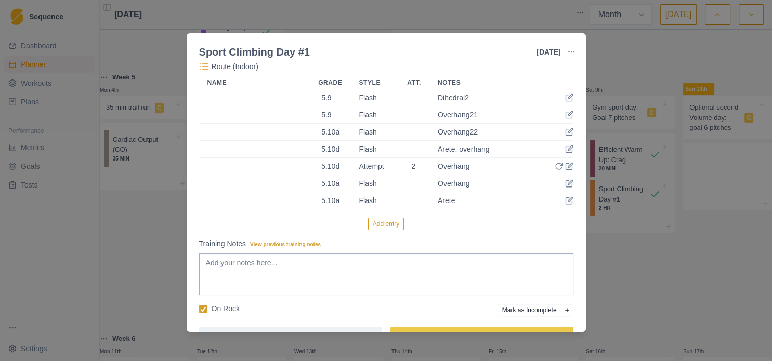
scroll to position [327, 0]
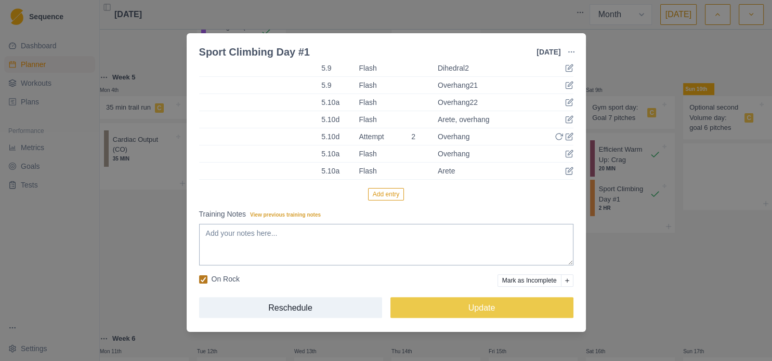
click at [202, 278] on icon at bounding box center [203, 279] width 6 height 5
click at [199, 279] on input "On Rock" at bounding box center [199, 279] width 1 height 1
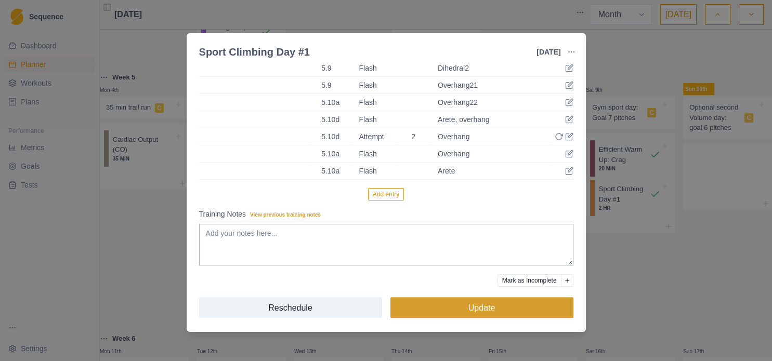
click at [511, 307] on button "Update" at bounding box center [481, 307] width 183 height 21
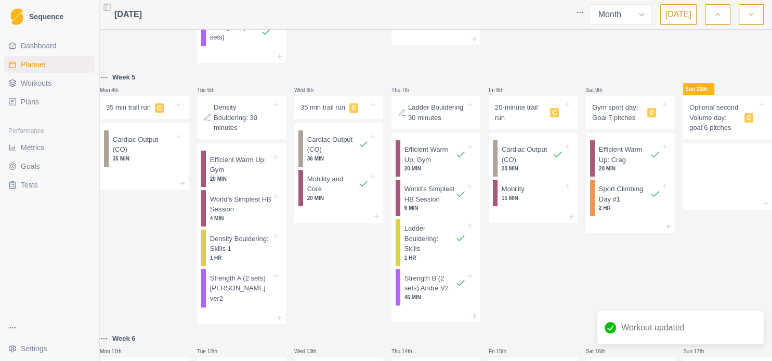
click at [629, 212] on p "2 HR" at bounding box center [629, 208] width 61 height 8
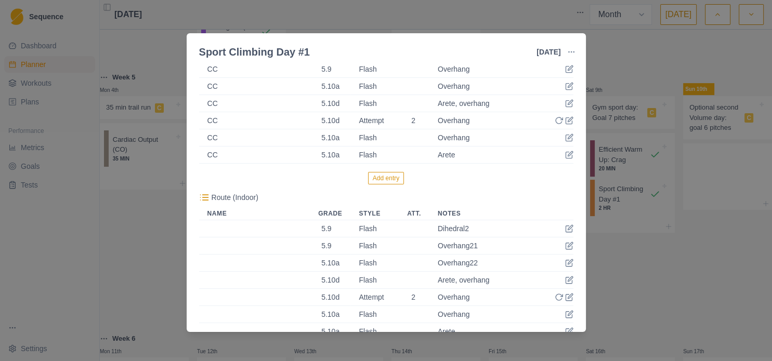
scroll to position [162, 0]
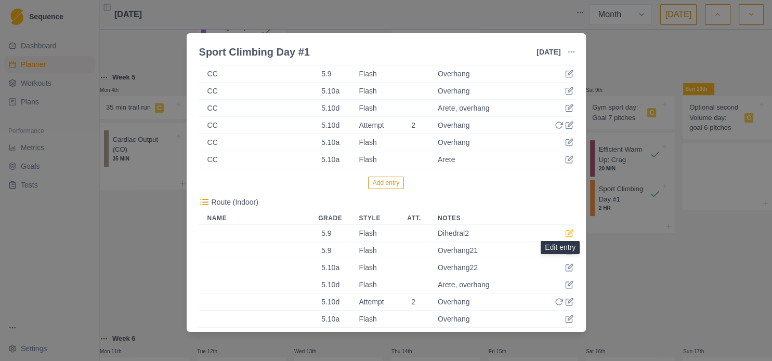
click at [565, 234] on icon at bounding box center [569, 233] width 8 height 8
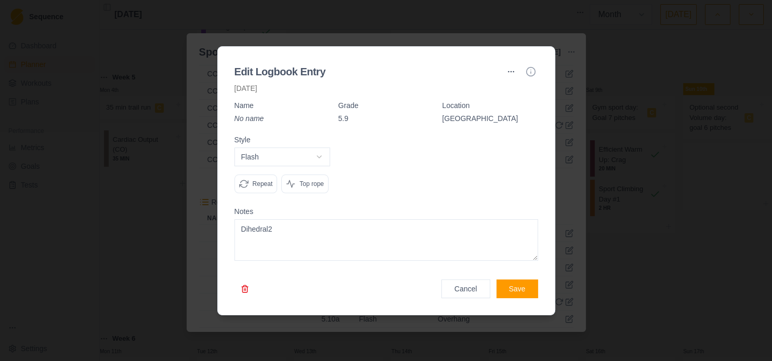
click at [301, 228] on textarea "Dihedral2" at bounding box center [386, 240] width 304 height 42
type textarea "Dihedral"
click at [530, 296] on button "Save" at bounding box center [517, 289] width 42 height 19
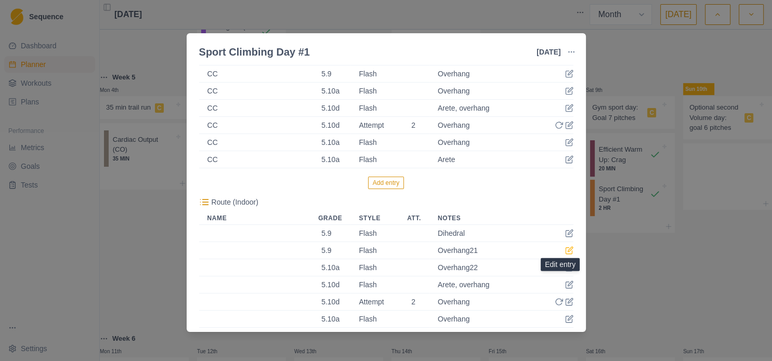
click at [565, 250] on icon at bounding box center [569, 250] width 8 height 8
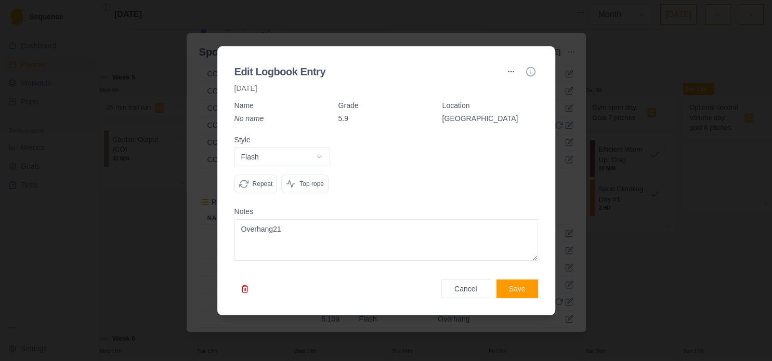
click at [436, 211] on label "Notes" at bounding box center [386, 211] width 304 height 7
click at [436, 221] on textarea "Overhang21" at bounding box center [386, 240] width 304 height 42
type textarea "Overhang"
click at [519, 285] on button "Save" at bounding box center [517, 289] width 42 height 19
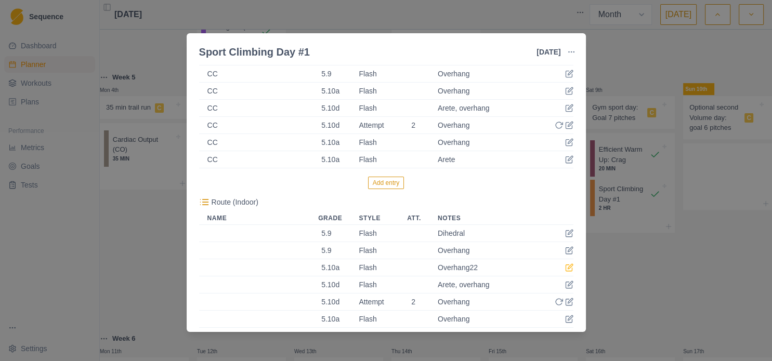
click at [565, 270] on icon at bounding box center [569, 268] width 8 height 8
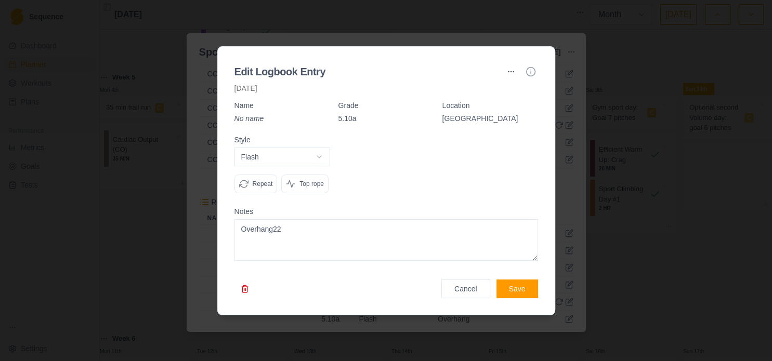
click at [480, 234] on textarea "Overhang22" at bounding box center [386, 240] width 304 height 42
type textarea "Overhang"
click at [527, 292] on button "Save" at bounding box center [517, 289] width 42 height 19
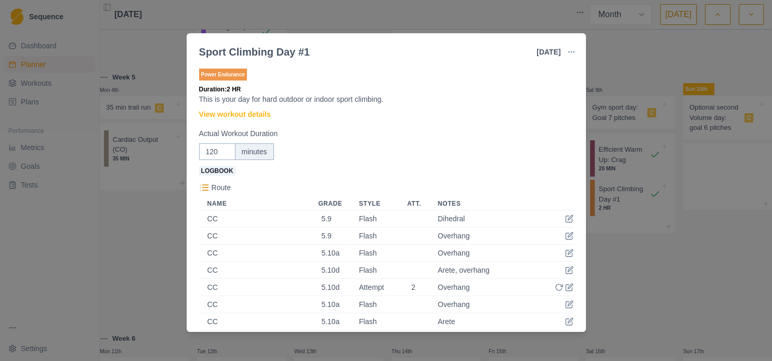
scroll to position [112, 0]
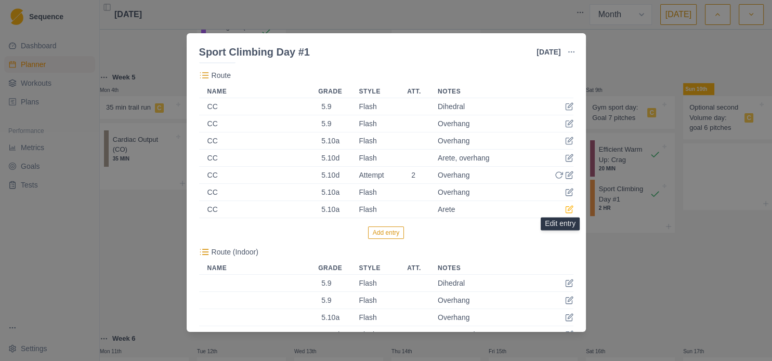
click at [565, 208] on icon at bounding box center [569, 209] width 8 height 8
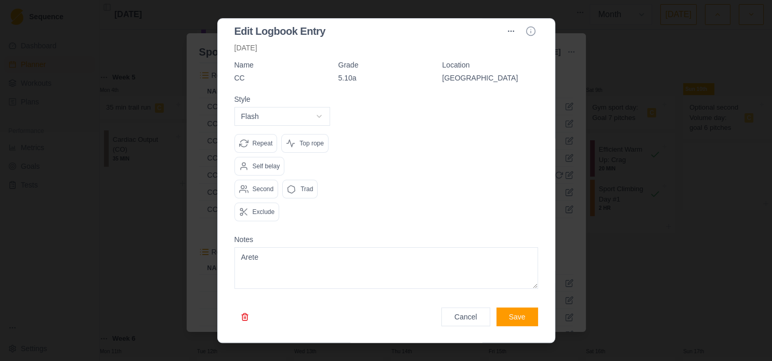
scroll to position [34, 0]
click at [246, 319] on button "button" at bounding box center [244, 317] width 21 height 19
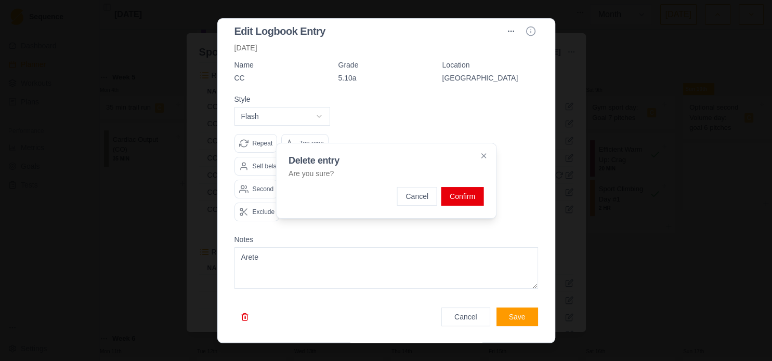
click at [458, 203] on button "Confirm" at bounding box center [462, 196] width 42 height 19
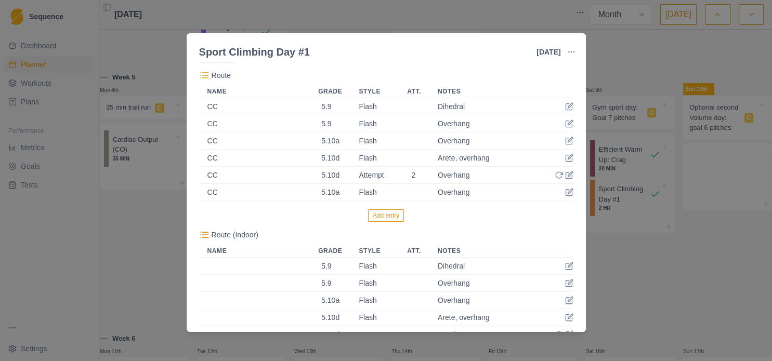
scroll to position [112, 0]
click at [565, 193] on icon at bounding box center [569, 192] width 8 height 8
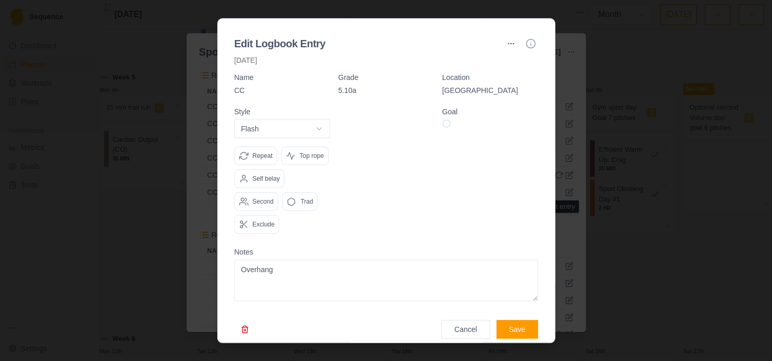
scroll to position [0, 0]
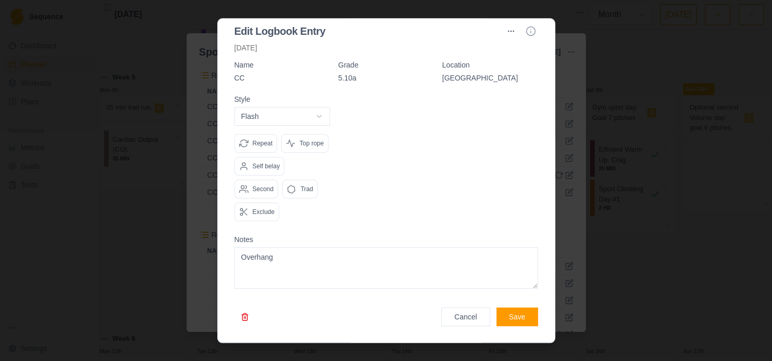
click at [248, 317] on button "button" at bounding box center [244, 317] width 21 height 19
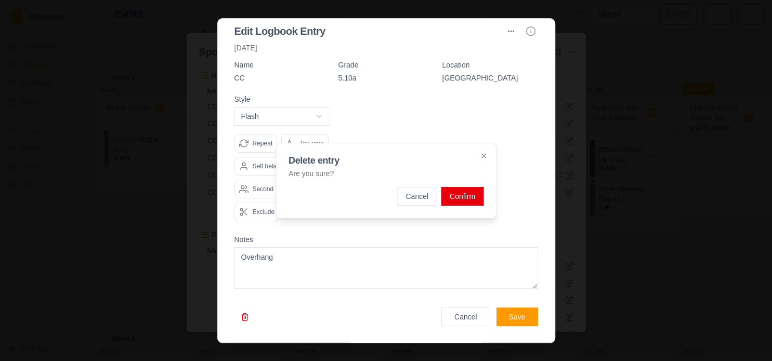
click at [476, 198] on button "Confirm" at bounding box center [462, 196] width 42 height 19
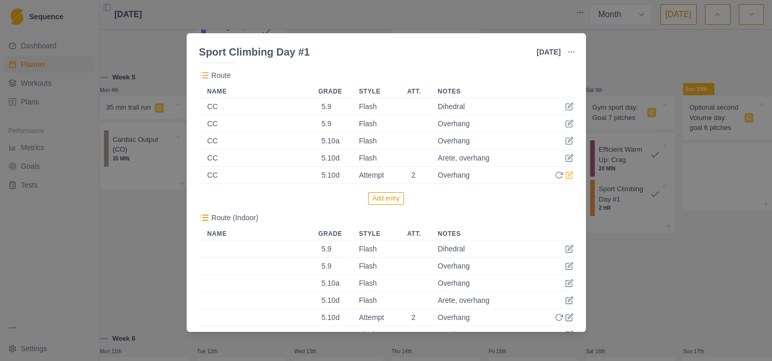
click at [566, 178] on icon at bounding box center [569, 176] width 6 height 6
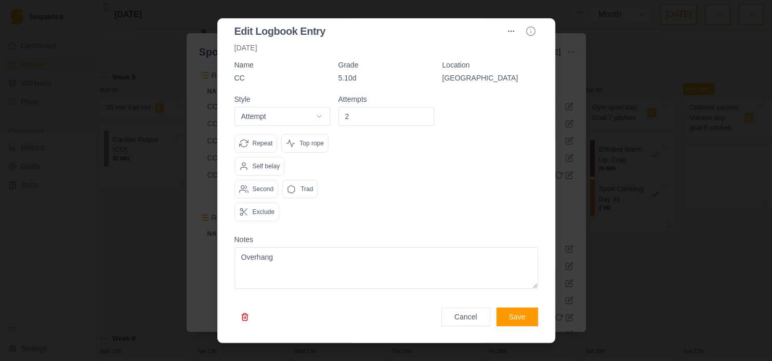
click at [242, 317] on button "button" at bounding box center [244, 317] width 21 height 19
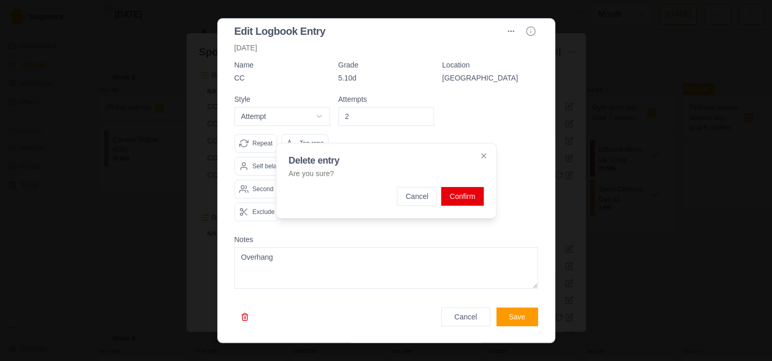
click at [471, 198] on button "Confirm" at bounding box center [462, 196] width 42 height 19
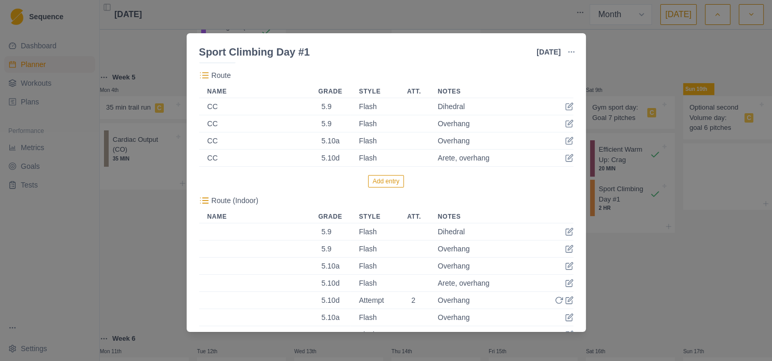
click at [558, 162] on td at bounding box center [563, 158] width 21 height 17
click at [565, 160] on icon at bounding box center [569, 158] width 8 height 8
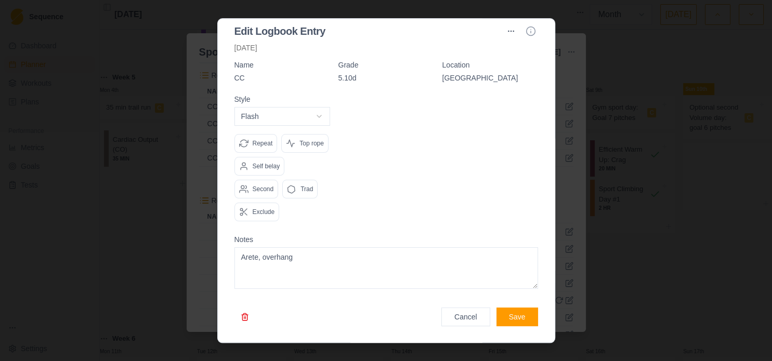
click at [245, 316] on button "button" at bounding box center [244, 317] width 21 height 19
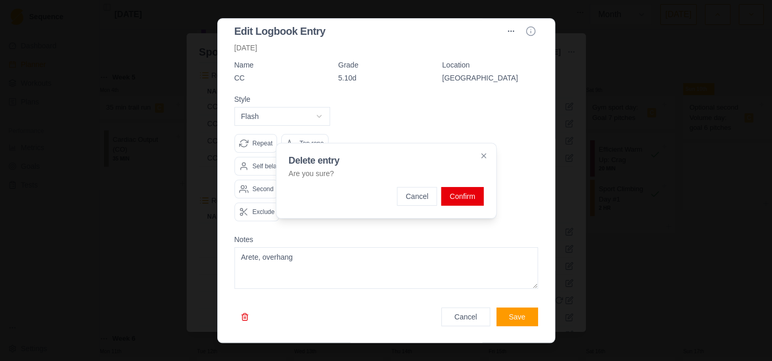
click at [466, 196] on button "Confirm" at bounding box center [462, 196] width 42 height 19
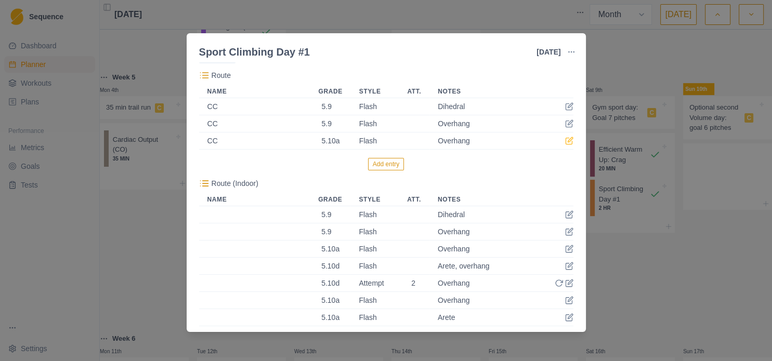
click at [565, 143] on icon at bounding box center [569, 141] width 8 height 8
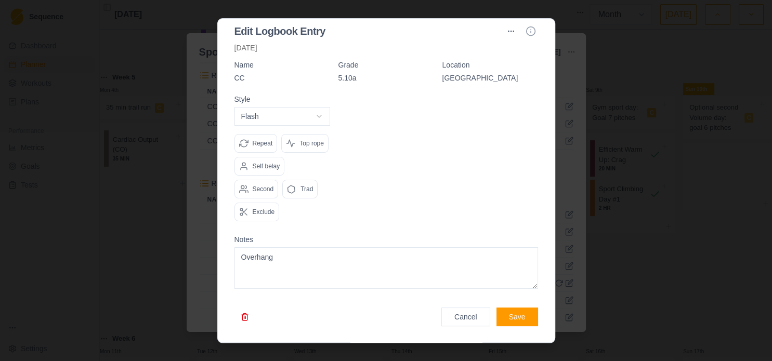
click at [250, 316] on button "button" at bounding box center [244, 317] width 21 height 19
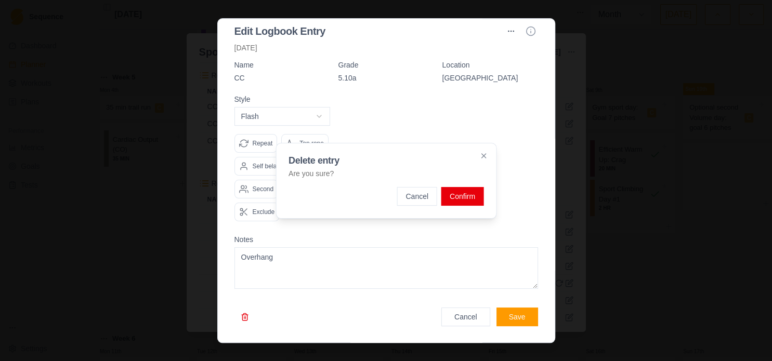
click at [463, 198] on button "Confirm" at bounding box center [462, 196] width 42 height 19
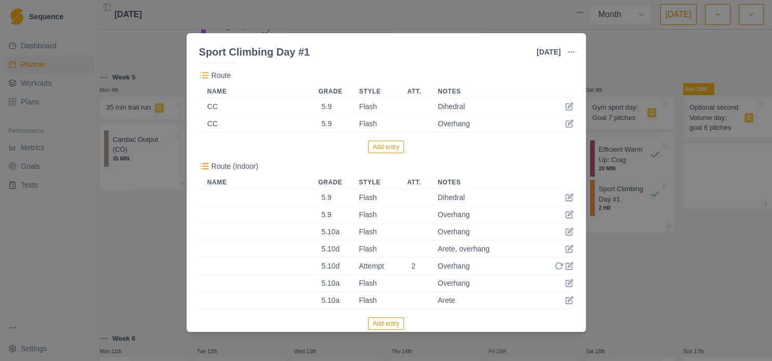
click at [564, 125] on div "Power Endurance Duration: 2 HR This is your day for hard outdoor or indoor spor…" at bounding box center [386, 197] width 399 height 270
click at [565, 126] on icon at bounding box center [569, 124] width 8 height 8
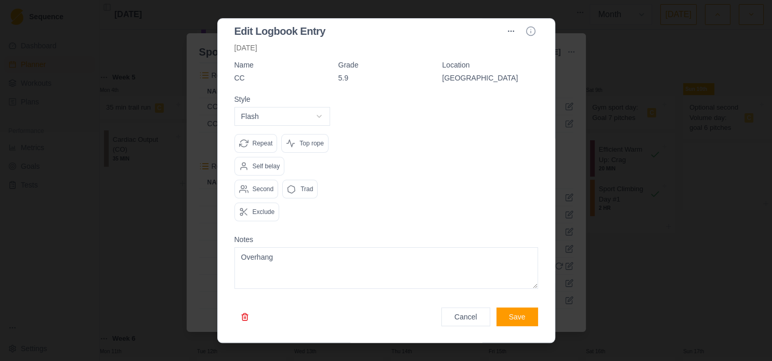
click at [241, 321] on button "button" at bounding box center [244, 317] width 21 height 19
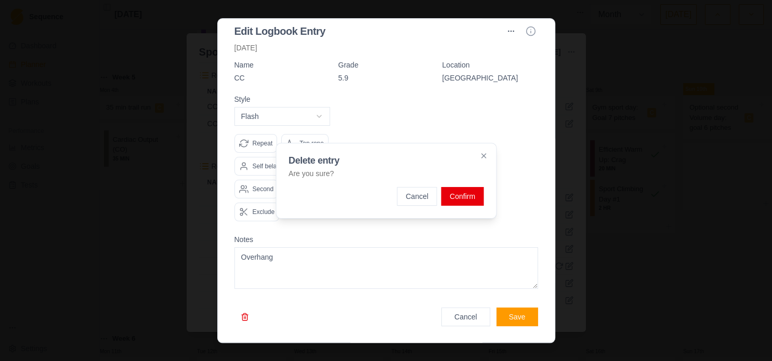
click at [467, 195] on button "Confirm" at bounding box center [462, 196] width 42 height 19
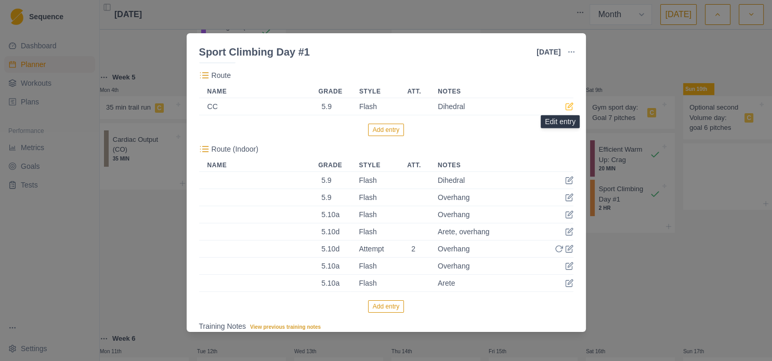
click at [565, 109] on icon at bounding box center [569, 106] width 8 height 8
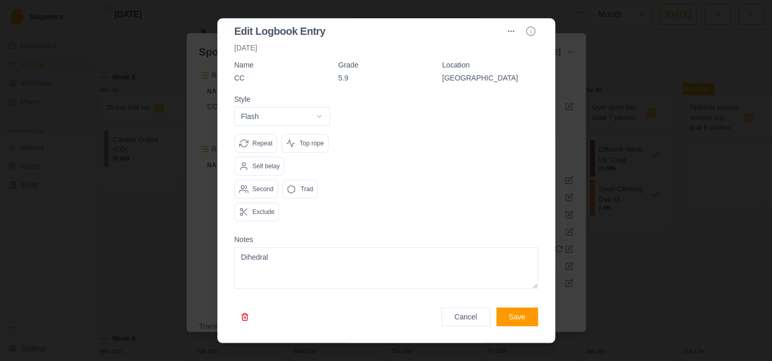
click at [248, 317] on button "button" at bounding box center [244, 317] width 21 height 19
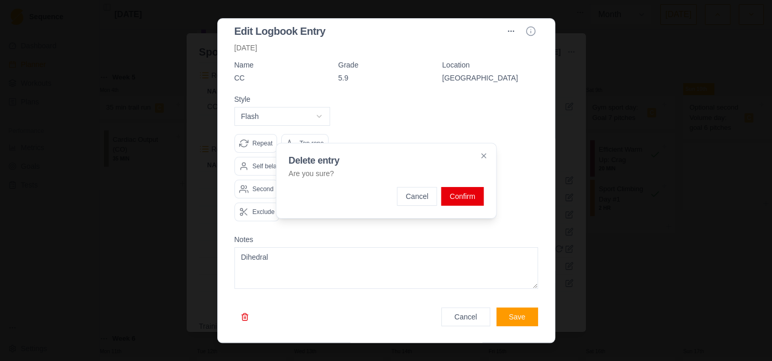
click at [464, 193] on button "Confirm" at bounding box center [462, 196] width 42 height 19
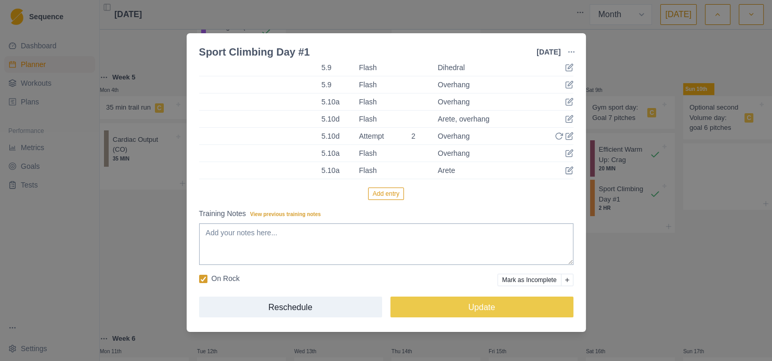
click at [231, 282] on p "On Rock" at bounding box center [226, 278] width 28 height 11
click at [199, 279] on input "On Rock" at bounding box center [199, 279] width 1 height 1
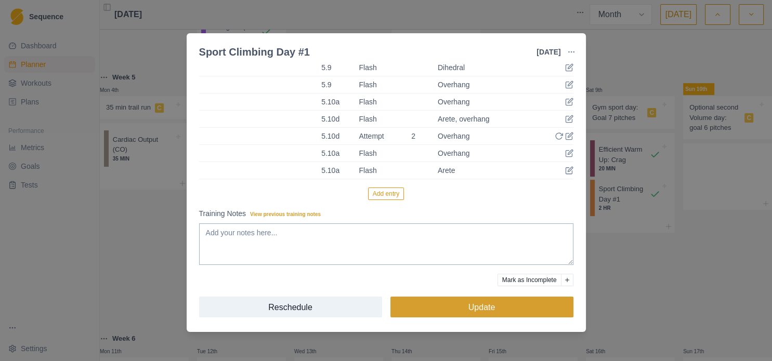
click at [423, 310] on button "Update" at bounding box center [481, 307] width 183 height 21
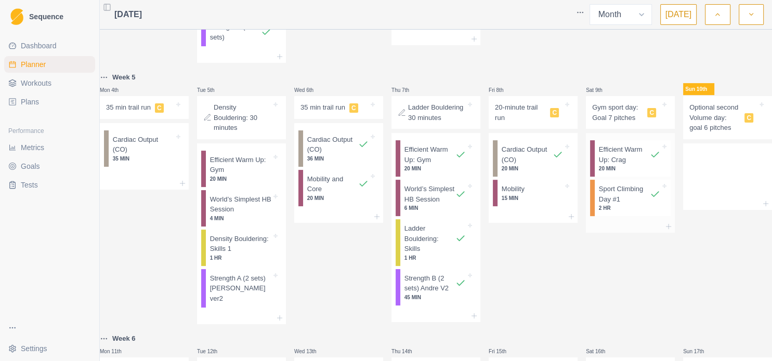
click at [627, 204] on p "Sport Climbing Day #1" at bounding box center [624, 194] width 51 height 20
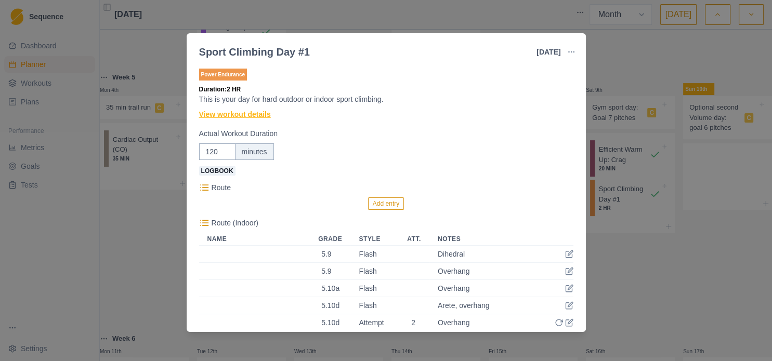
click at [242, 116] on link "View workout details" at bounding box center [235, 114] width 72 height 11
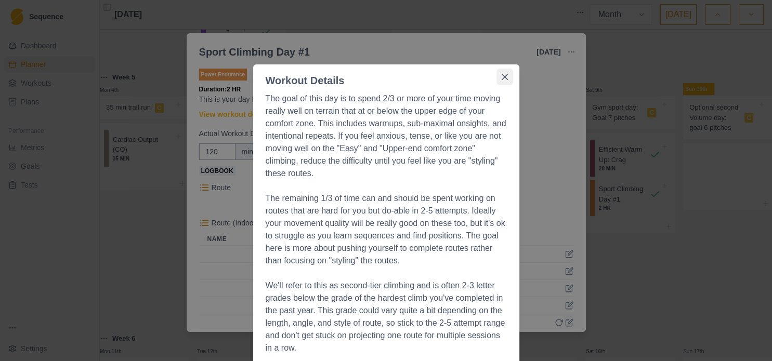
click at [502, 77] on icon "Close" at bounding box center [505, 77] width 6 height 6
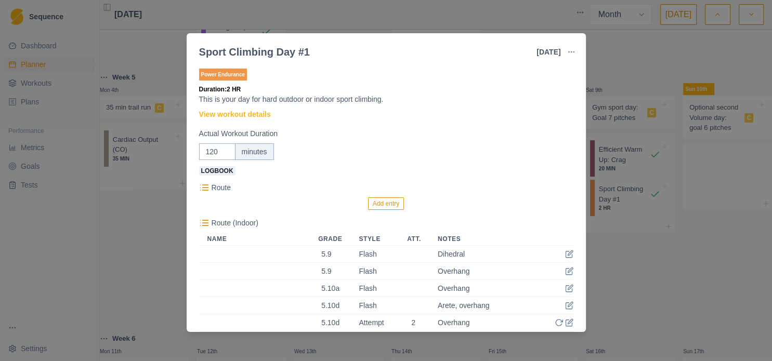
scroll to position [112, 0]
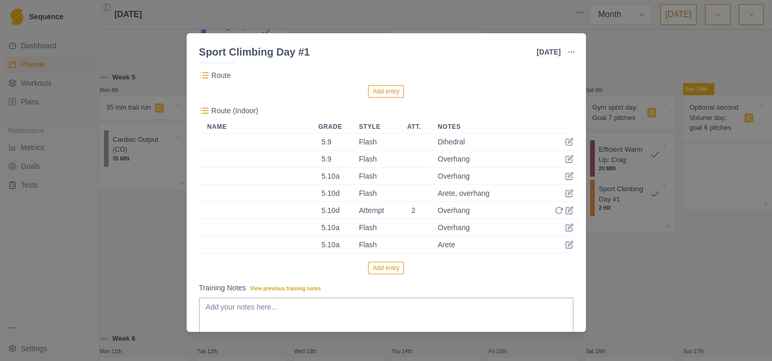
click at [612, 281] on div "Sport Climbing Day #1 9 Aug 2025 Link To Goal View Workout Metrics Edit Origina…" at bounding box center [386, 180] width 772 height 361
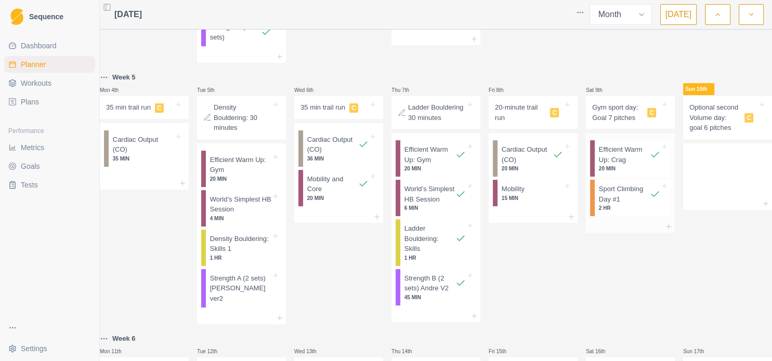
click at [628, 204] on p "Sport Climbing Day #1" at bounding box center [624, 194] width 51 height 20
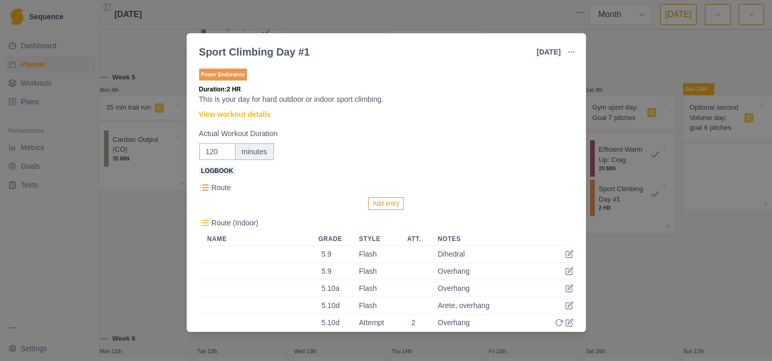
click at [206, 225] on icon at bounding box center [204, 223] width 10 height 10
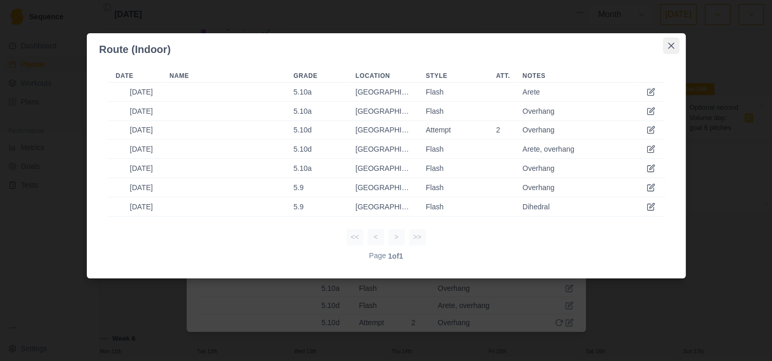
click at [675, 47] on button "Close" at bounding box center [671, 45] width 17 height 17
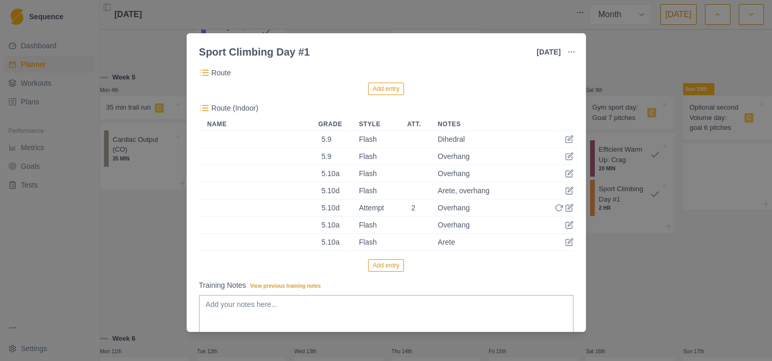
scroll to position [187, 0]
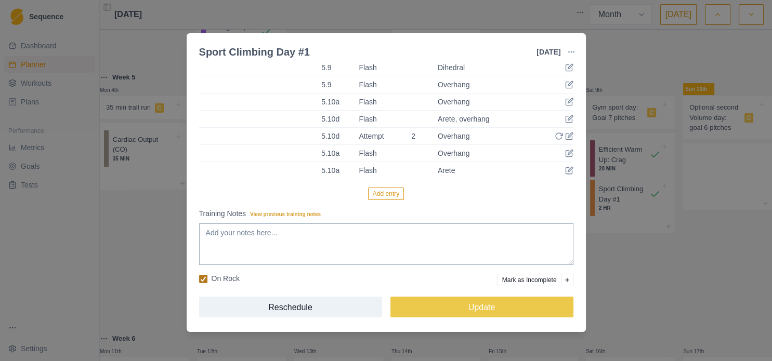
click at [203, 280] on icon at bounding box center [203, 279] width 6 height 5
click at [199, 279] on input "On Rock" at bounding box center [199, 279] width 1 height 1
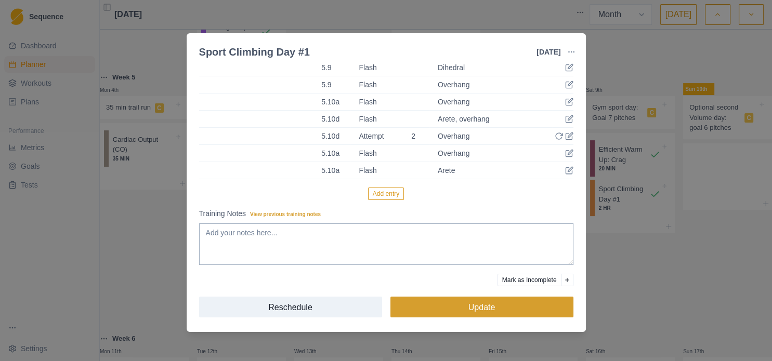
click at [419, 304] on button "Update" at bounding box center [481, 307] width 183 height 21
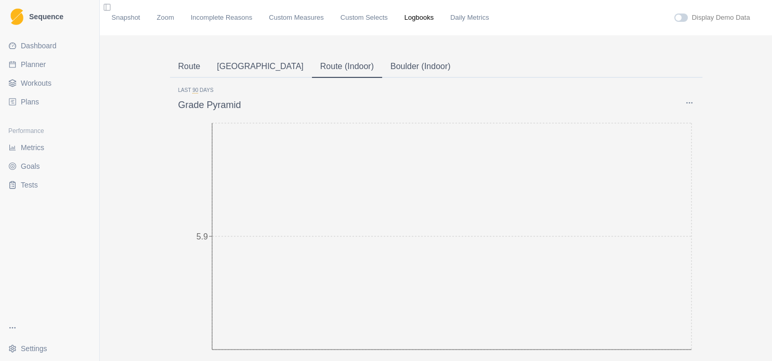
click at [312, 69] on button "Route (Indoor)" at bounding box center [347, 67] width 70 height 22
click at [190, 72] on button "Route" at bounding box center [189, 67] width 39 height 22
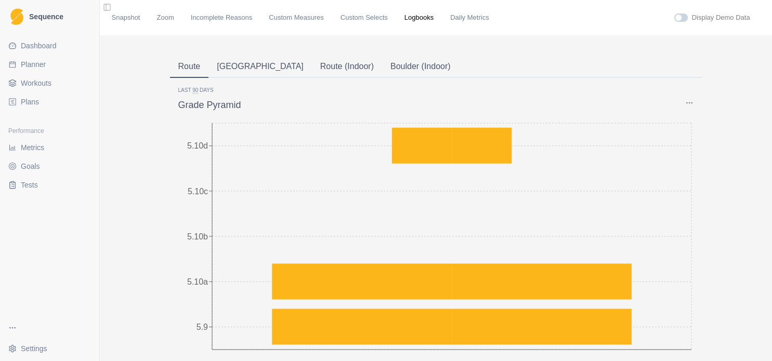
click at [312, 63] on button "Route (Indoor)" at bounding box center [347, 67] width 70 height 22
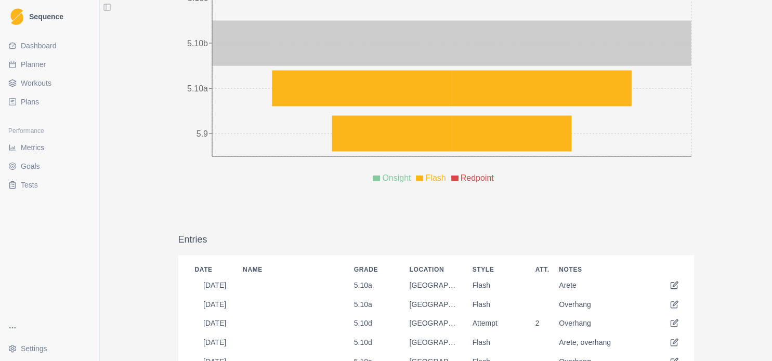
scroll to position [225, 0]
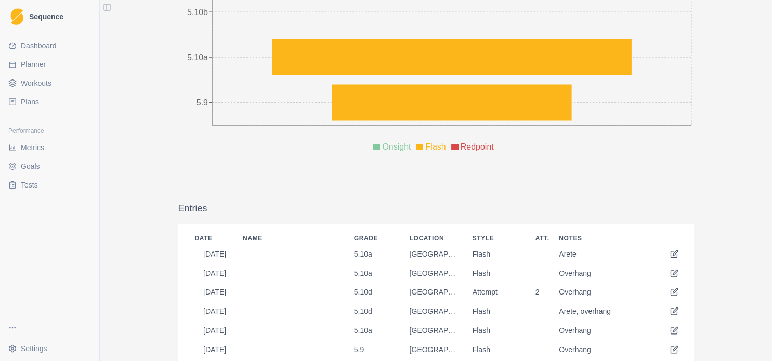
click at [423, 298] on td "[GEOGRAPHIC_DATA]" at bounding box center [432, 292] width 63 height 19
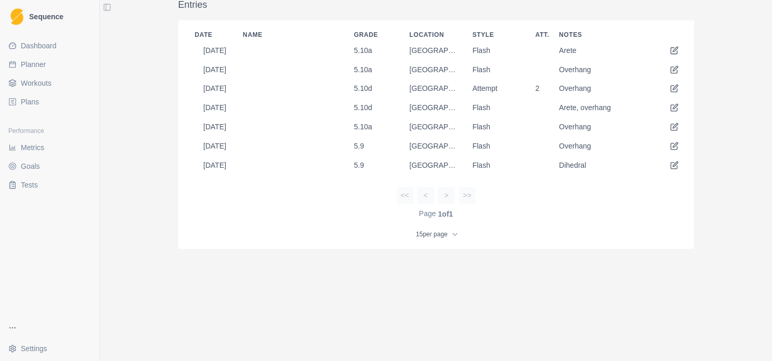
scroll to position [0, 0]
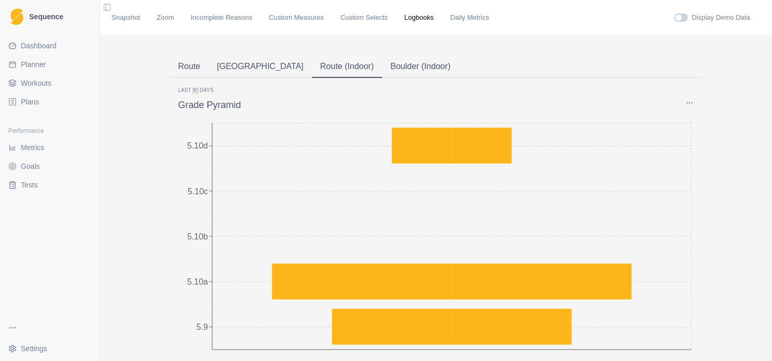
click at [187, 68] on button "Route" at bounding box center [189, 67] width 39 height 22
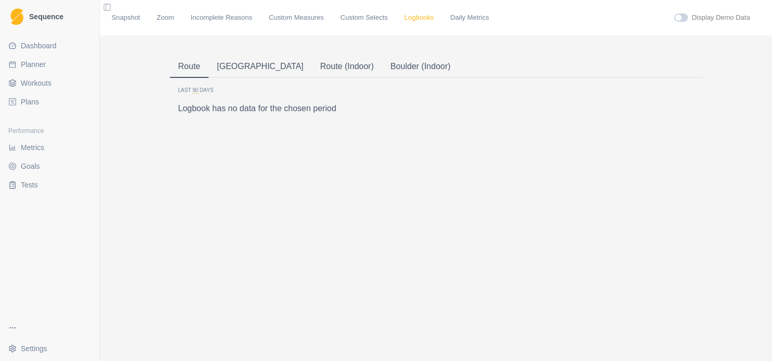
click at [411, 16] on link "Logbooks" at bounding box center [418, 17] width 29 height 10
click at [405, 19] on link "Logbooks" at bounding box center [418, 17] width 29 height 10
click at [188, 67] on button "Route" at bounding box center [189, 67] width 39 height 22
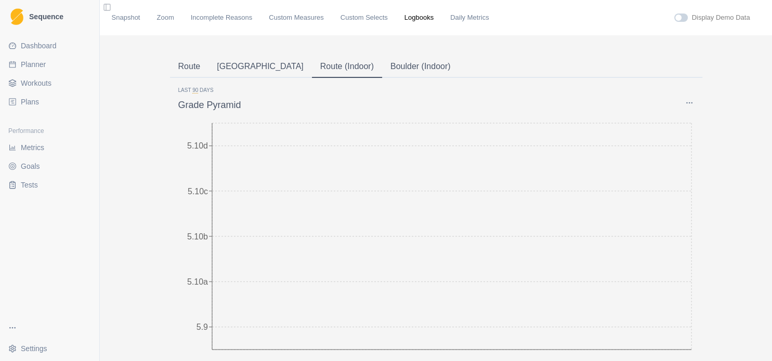
click at [312, 67] on button "Route (Indoor)" at bounding box center [347, 67] width 70 height 22
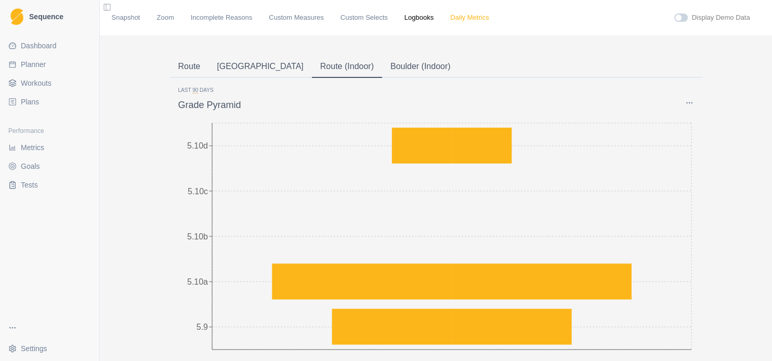
click at [450, 16] on link "Daily Metrics" at bounding box center [469, 17] width 38 height 10
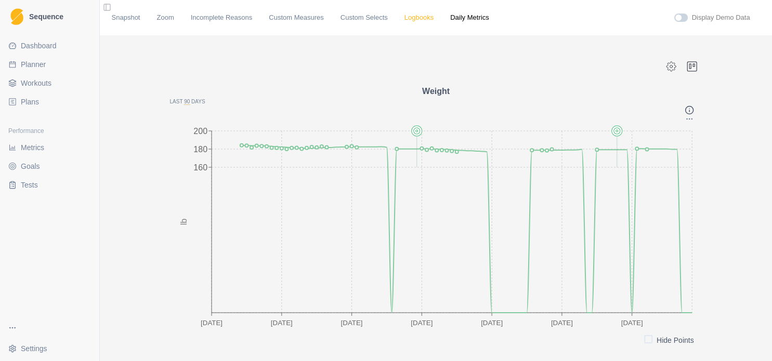
click at [404, 22] on link "Logbooks" at bounding box center [418, 17] width 29 height 10
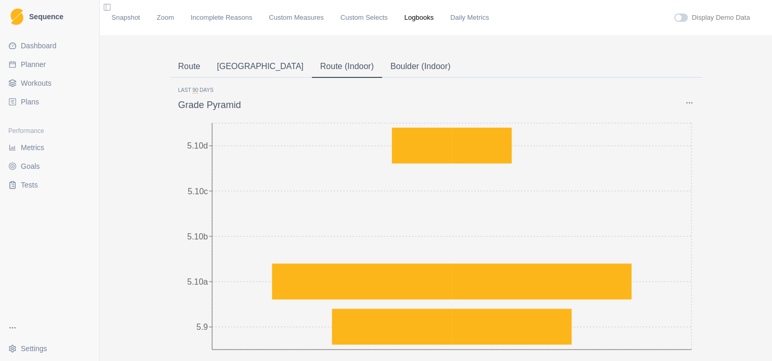
click at [346, 23] on div "Snapshot Zoom Incomplete Reasons Custom Measures Custom Selects Logbooks Daily …" at bounding box center [435, 17] width 665 height 35
click at [347, 21] on link "Custom Selects" at bounding box center [363, 17] width 47 height 10
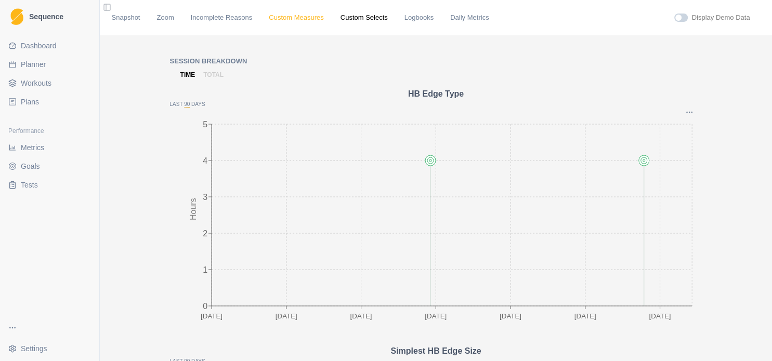
click at [293, 20] on link "Custom Measures" at bounding box center [296, 17] width 55 height 10
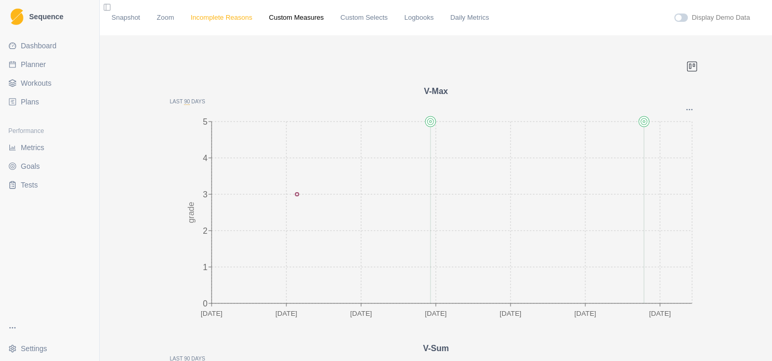
click at [234, 19] on link "Incomplete Reasons" at bounding box center [222, 17] width 62 height 10
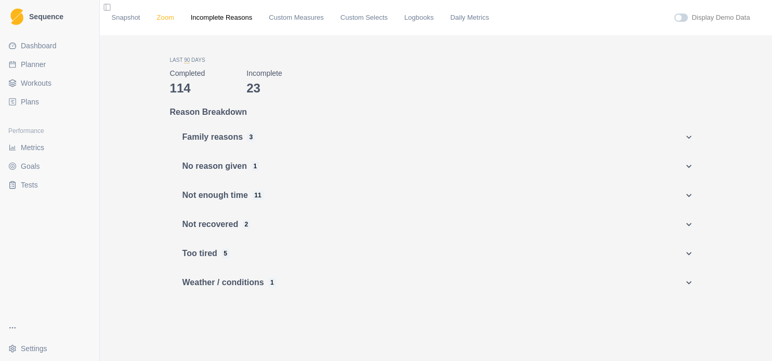
click at [165, 22] on link "Zoom" at bounding box center [164, 17] width 17 height 10
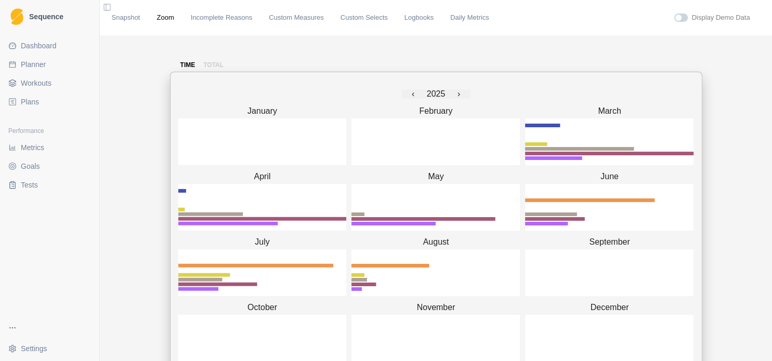
click at [206, 68] on p "total" at bounding box center [213, 64] width 20 height 9
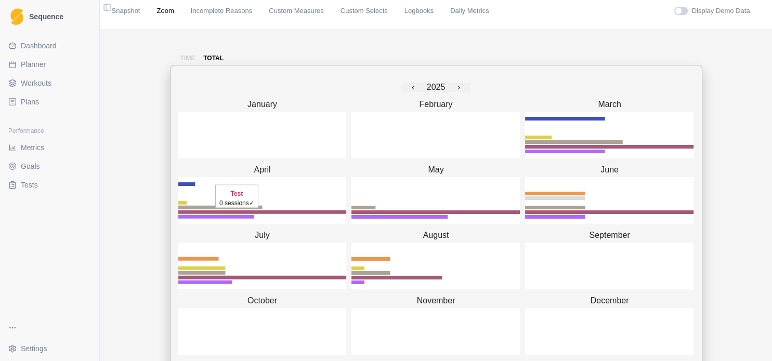
scroll to position [4, 0]
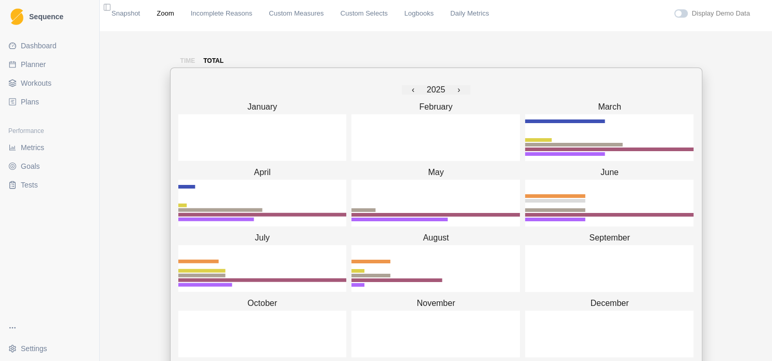
click at [185, 60] on p "time" at bounding box center [187, 60] width 15 height 9
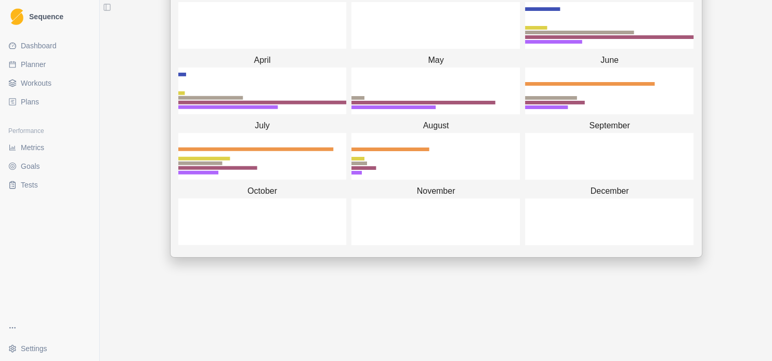
scroll to position [0, 0]
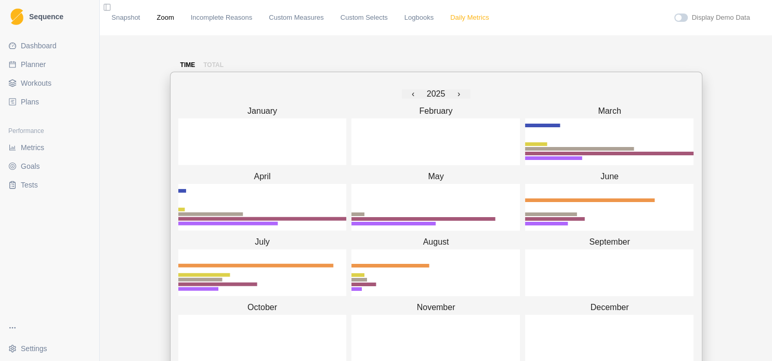
click at [450, 20] on link "Daily Metrics" at bounding box center [469, 17] width 38 height 10
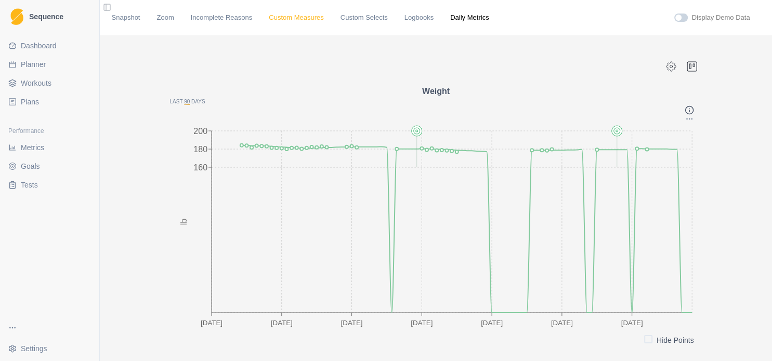
click at [293, 17] on link "Custom Measures" at bounding box center [296, 17] width 55 height 10
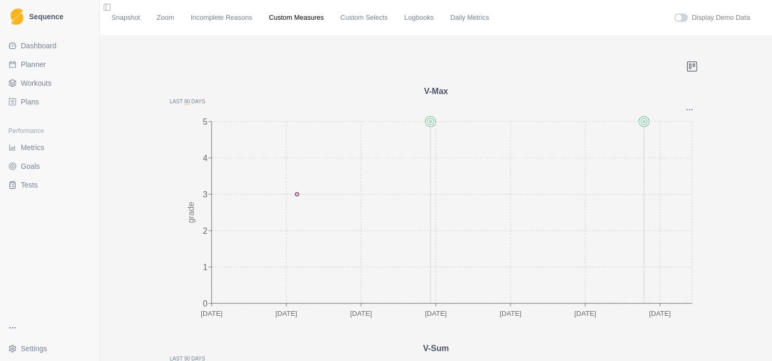
click at [40, 105] on link "Plans" at bounding box center [49, 102] width 91 height 17
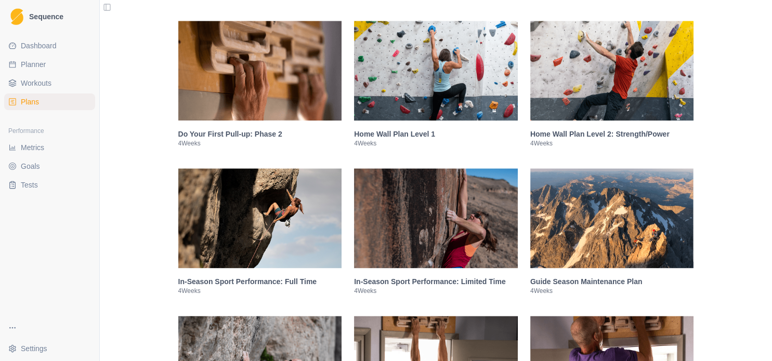
scroll to position [1684, 0]
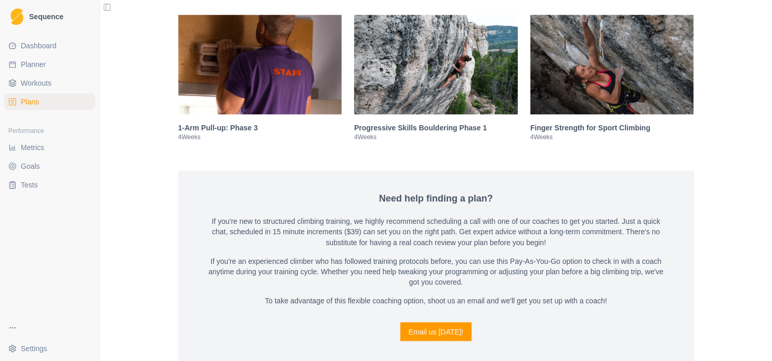
click at [650, 78] on img at bounding box center [612, 65] width 164 height 100
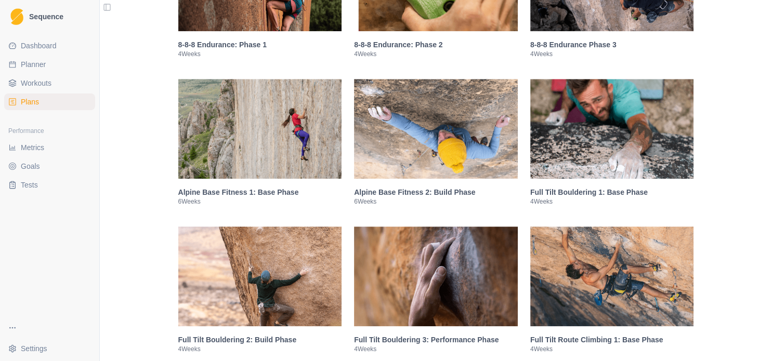
scroll to position [475, 0]
